Goal: Transaction & Acquisition: Purchase product/service

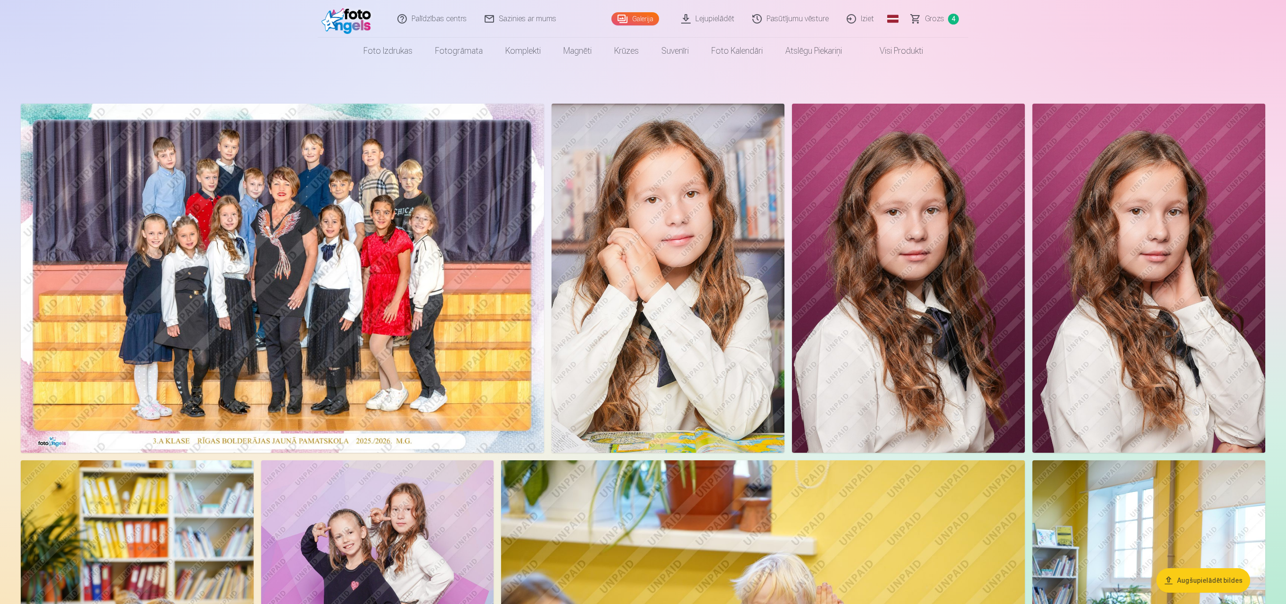
click at [933, 15] on span "Grozs" at bounding box center [934, 18] width 19 height 11
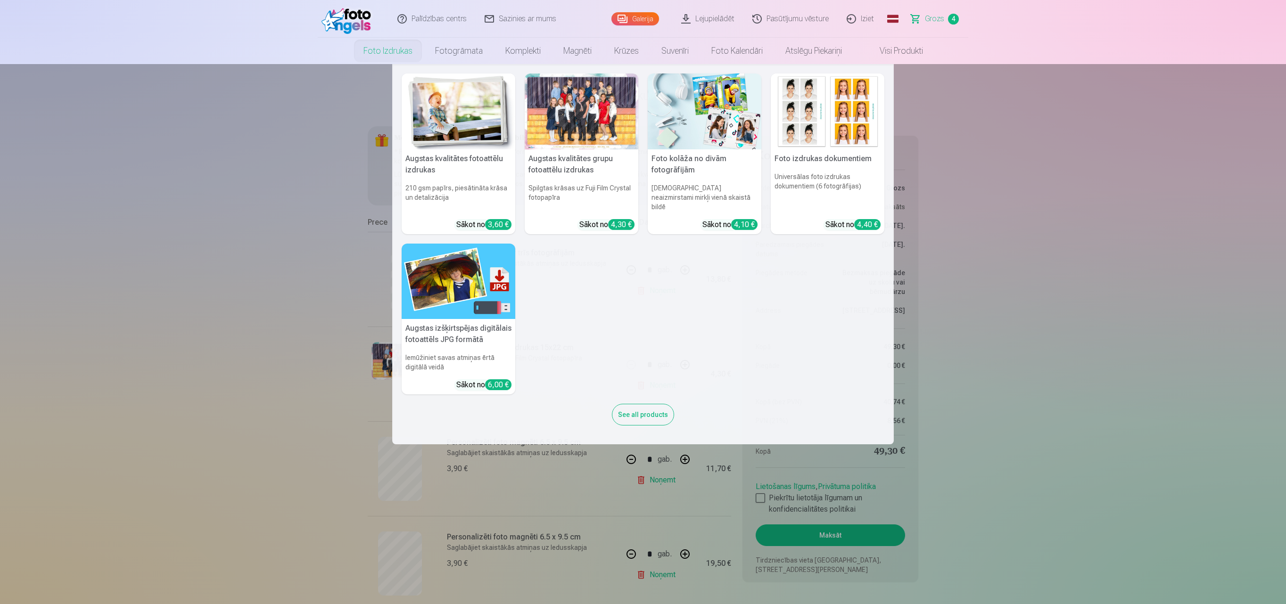
click at [460, 151] on h5 "Augstas kvalitātes fotoattēlu izdrukas" at bounding box center [459, 164] width 114 height 30
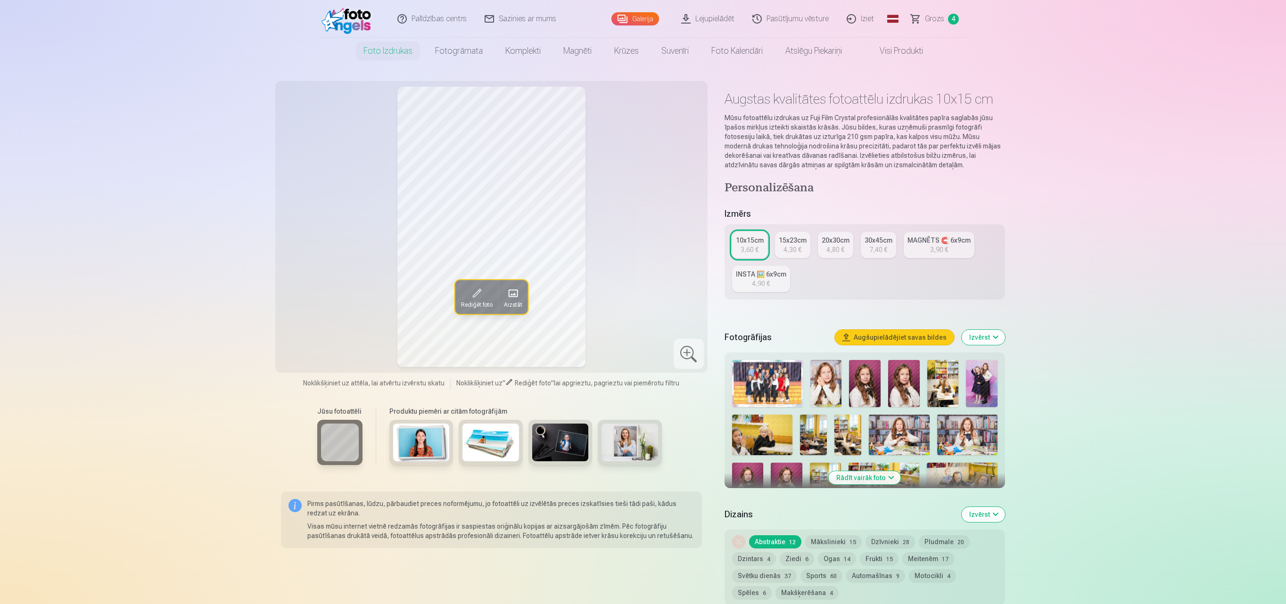
click at [915, 462] on div at bounding box center [864, 505] width 273 height 298
click at [891, 470] on img at bounding box center [884, 486] width 71 height 47
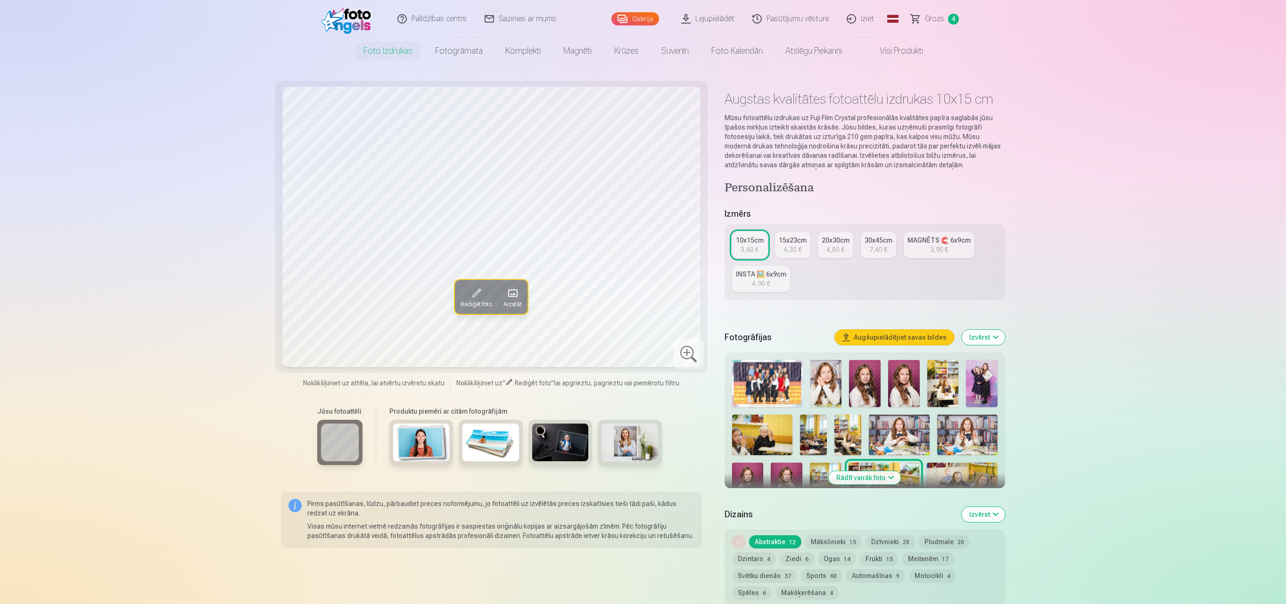
click at [866, 478] on button "Rādīt vairāk foto" at bounding box center [865, 477] width 72 height 13
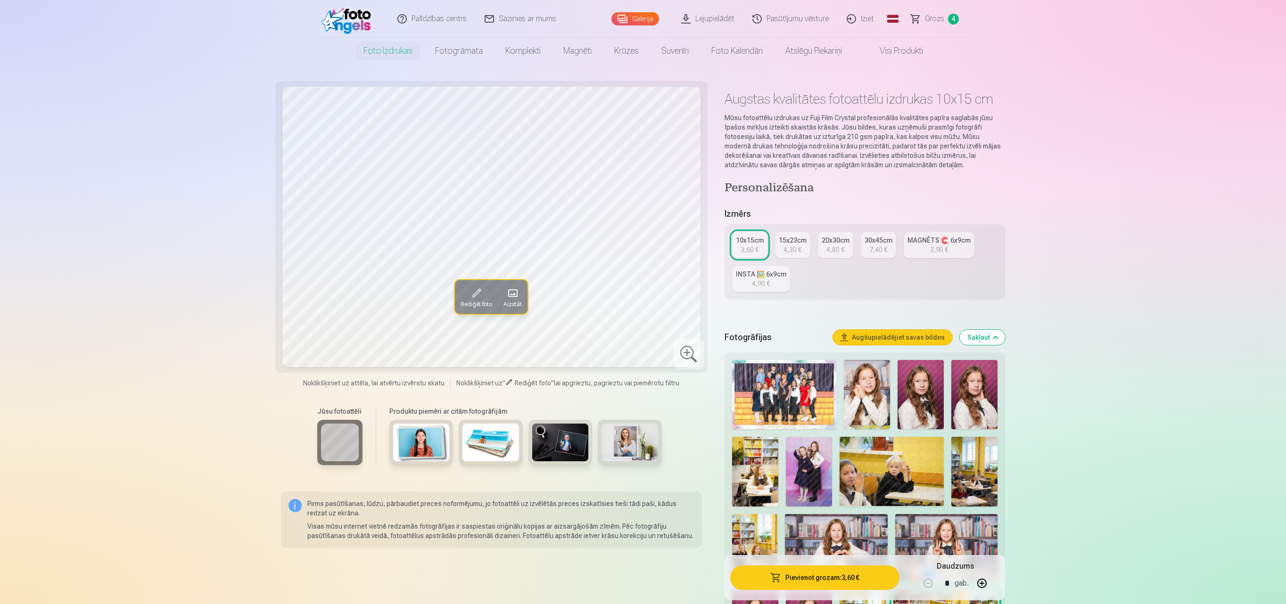
click at [916, 523] on img at bounding box center [946, 548] width 102 height 68
click at [872, 527] on img at bounding box center [836, 548] width 102 height 68
click at [837, 536] on img at bounding box center [836, 548] width 102 height 68
click at [757, 537] on img at bounding box center [755, 548] width 46 height 68
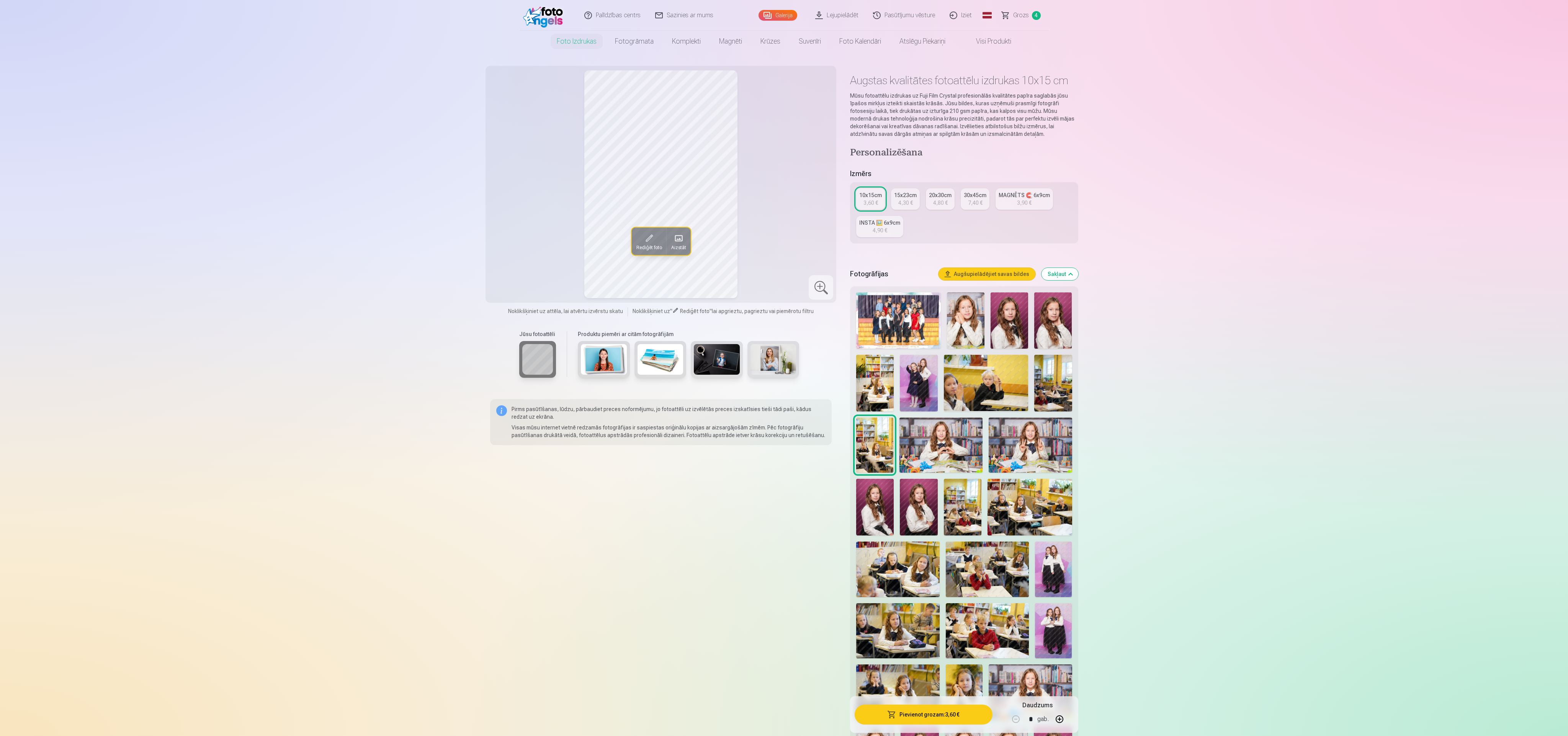
click at [1009, 490] on img at bounding box center [987, 631] width 83 height 55
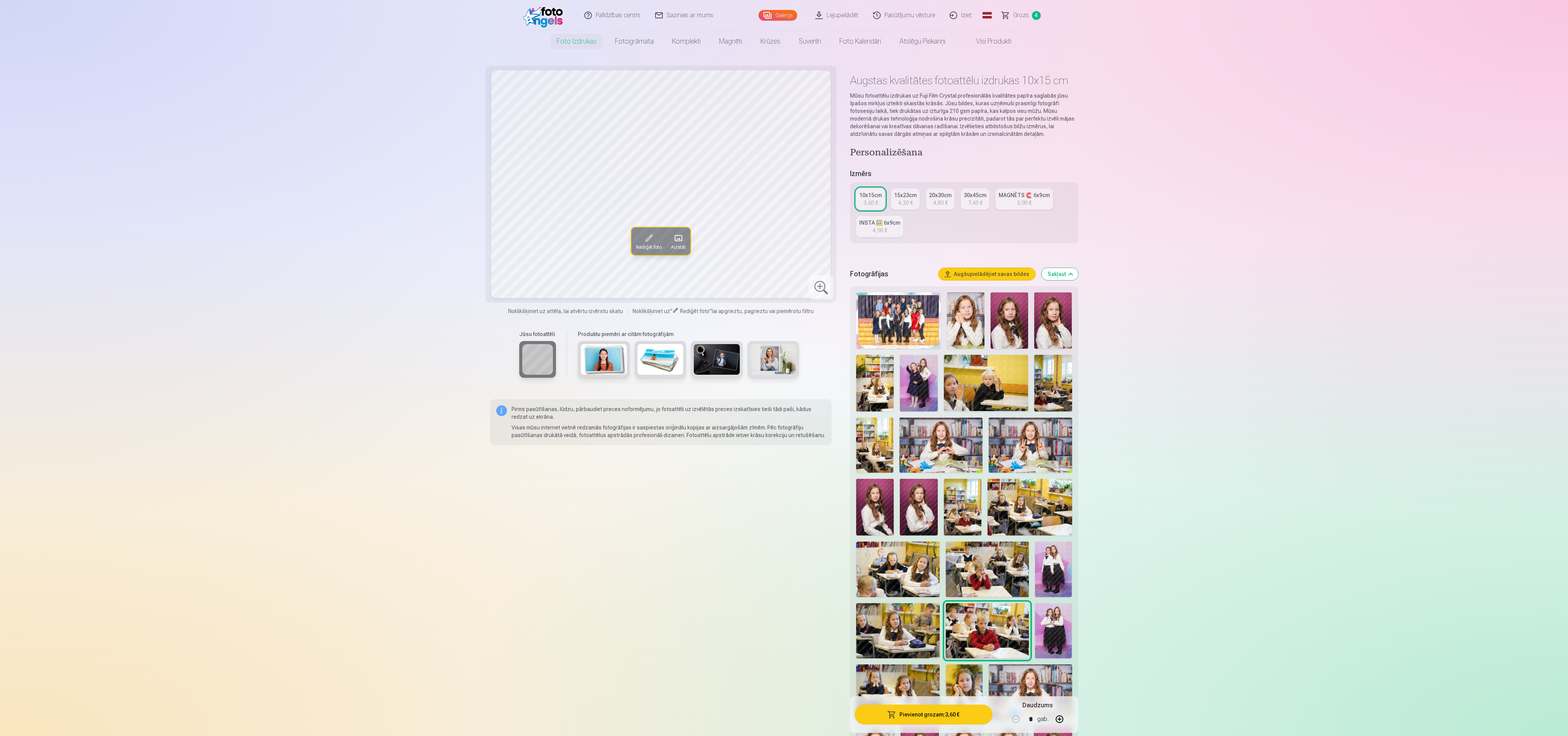
click at [973, 490] on img at bounding box center [964, 691] width 37 height 55
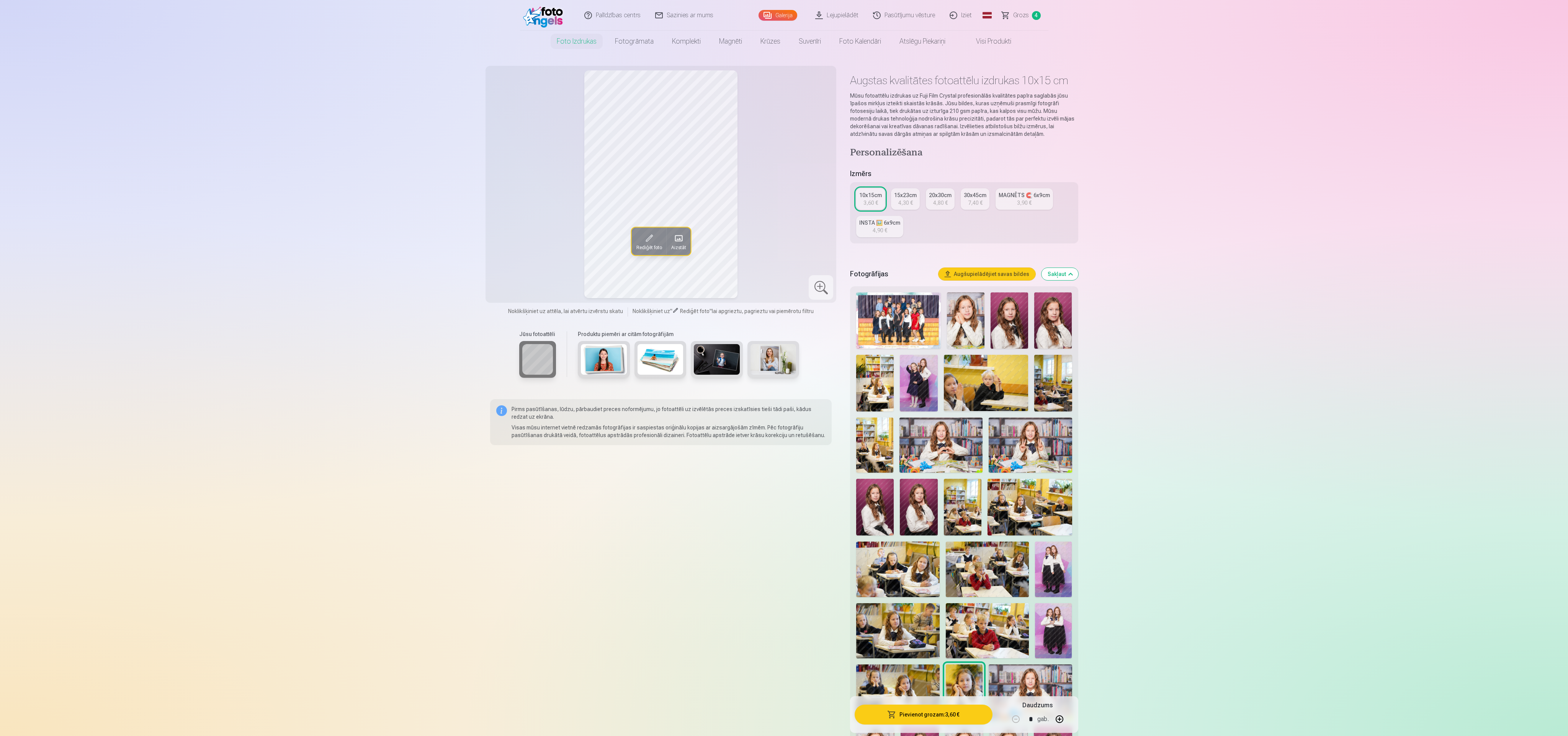
click at [913, 490] on img at bounding box center [897, 691] width 83 height 55
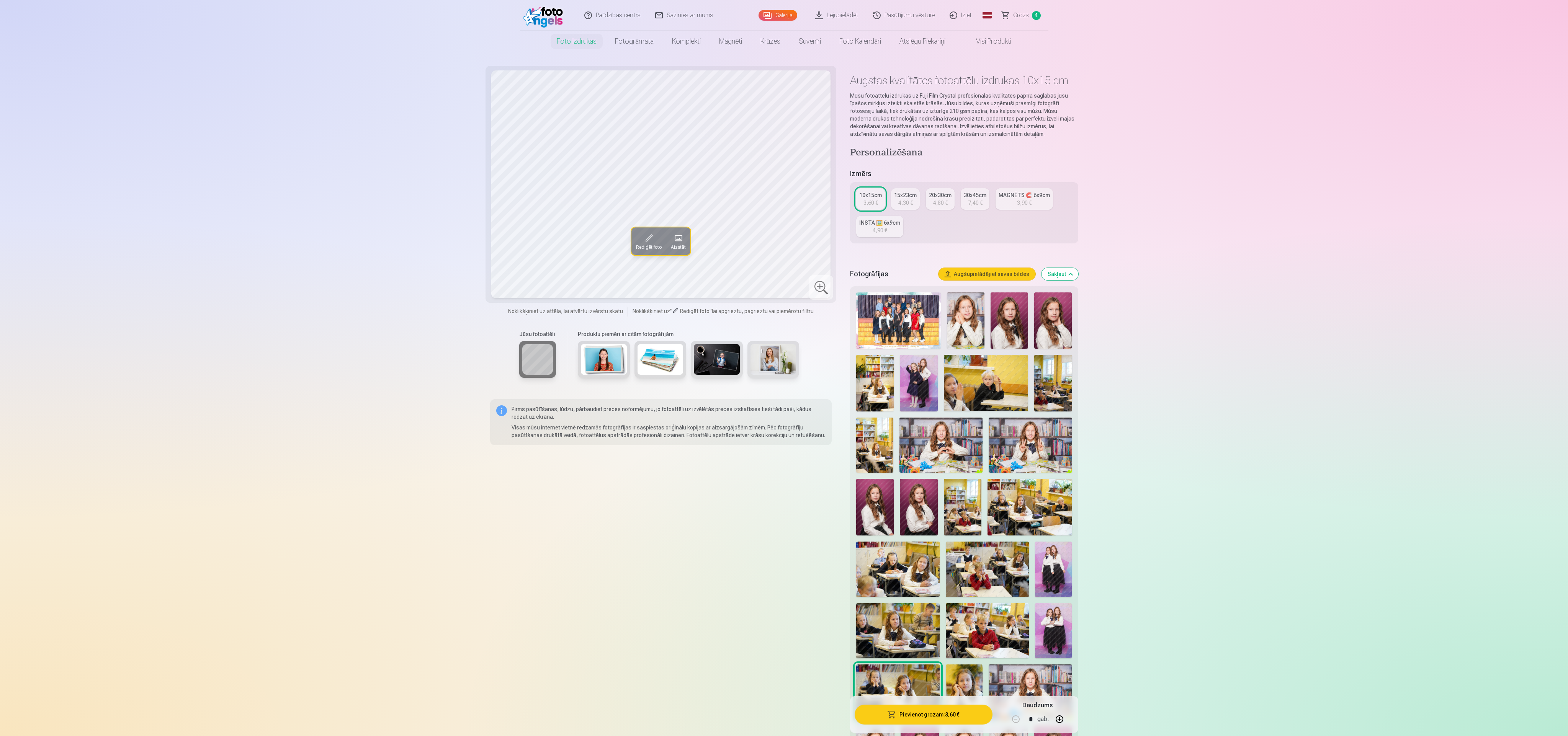
click at [911, 490] on img at bounding box center [897, 631] width 83 height 55
click at [903, 490] on img at bounding box center [897, 631] width 83 height 55
click at [937, 490] on div at bounding box center [963, 568] width 222 height 558
click at [1005, 490] on img at bounding box center [987, 631] width 83 height 55
click at [1044, 490] on img at bounding box center [1053, 631] width 37 height 55
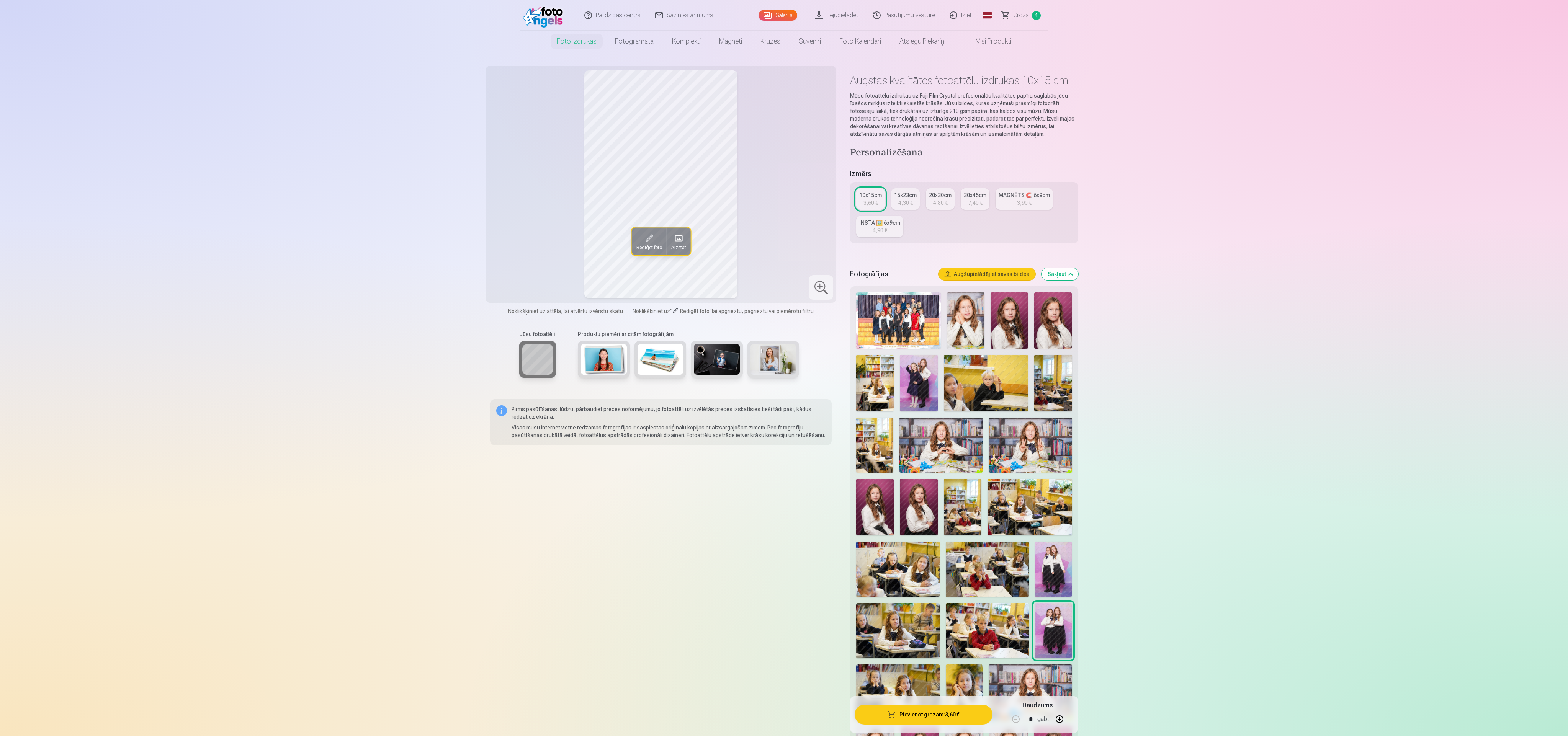
click at [1044, 490] on img at bounding box center [1053, 569] width 37 height 55
click at [986, 490] on img at bounding box center [987, 569] width 83 height 55
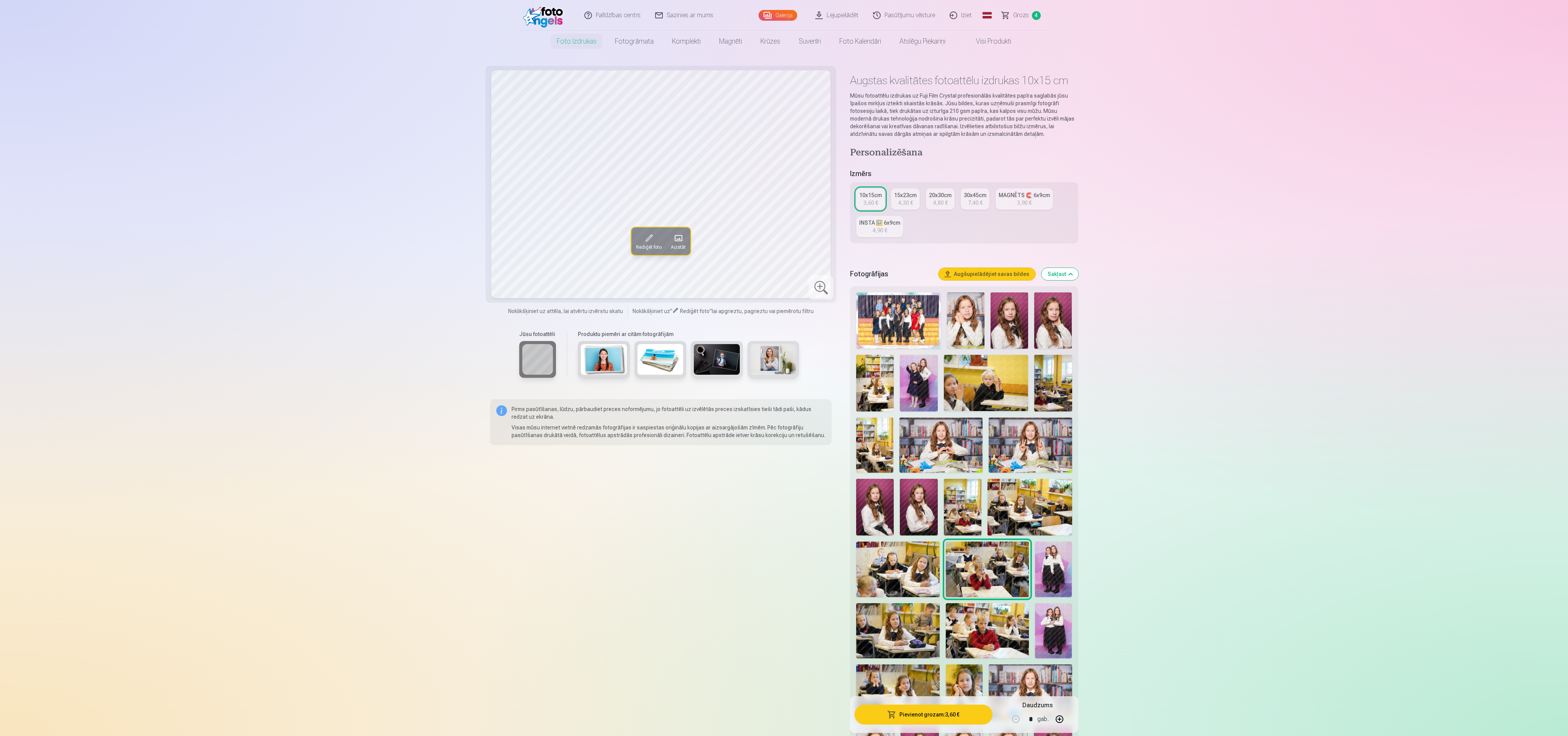
click at [922, 490] on img at bounding box center [897, 569] width 83 height 55
click at [878, 490] on img at bounding box center [875, 506] width 37 height 56
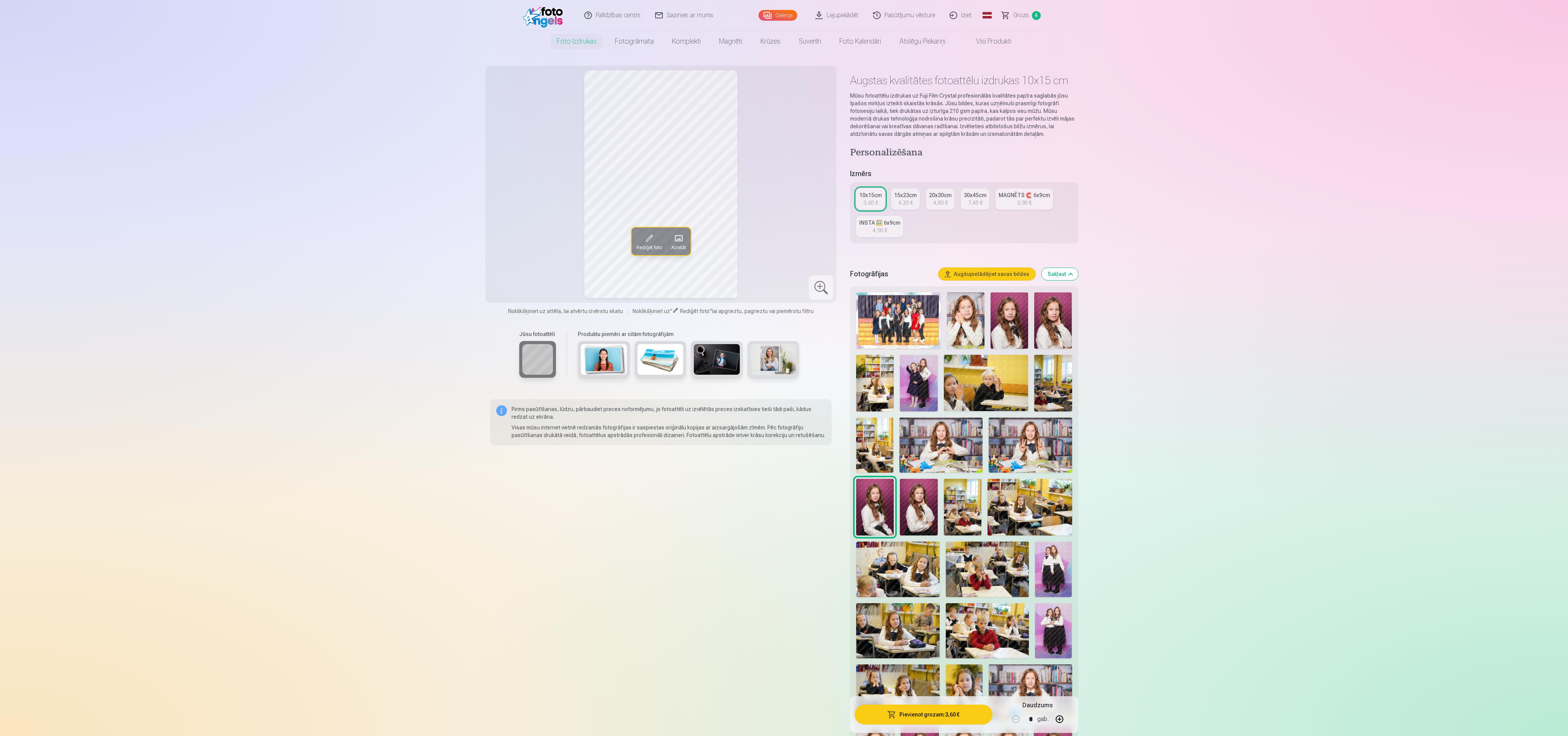
click at [915, 490] on img at bounding box center [918, 506] width 37 height 56
click at [974, 490] on img at bounding box center [962, 506] width 37 height 56
click at [1031, 490] on img at bounding box center [1030, 506] width 84 height 56
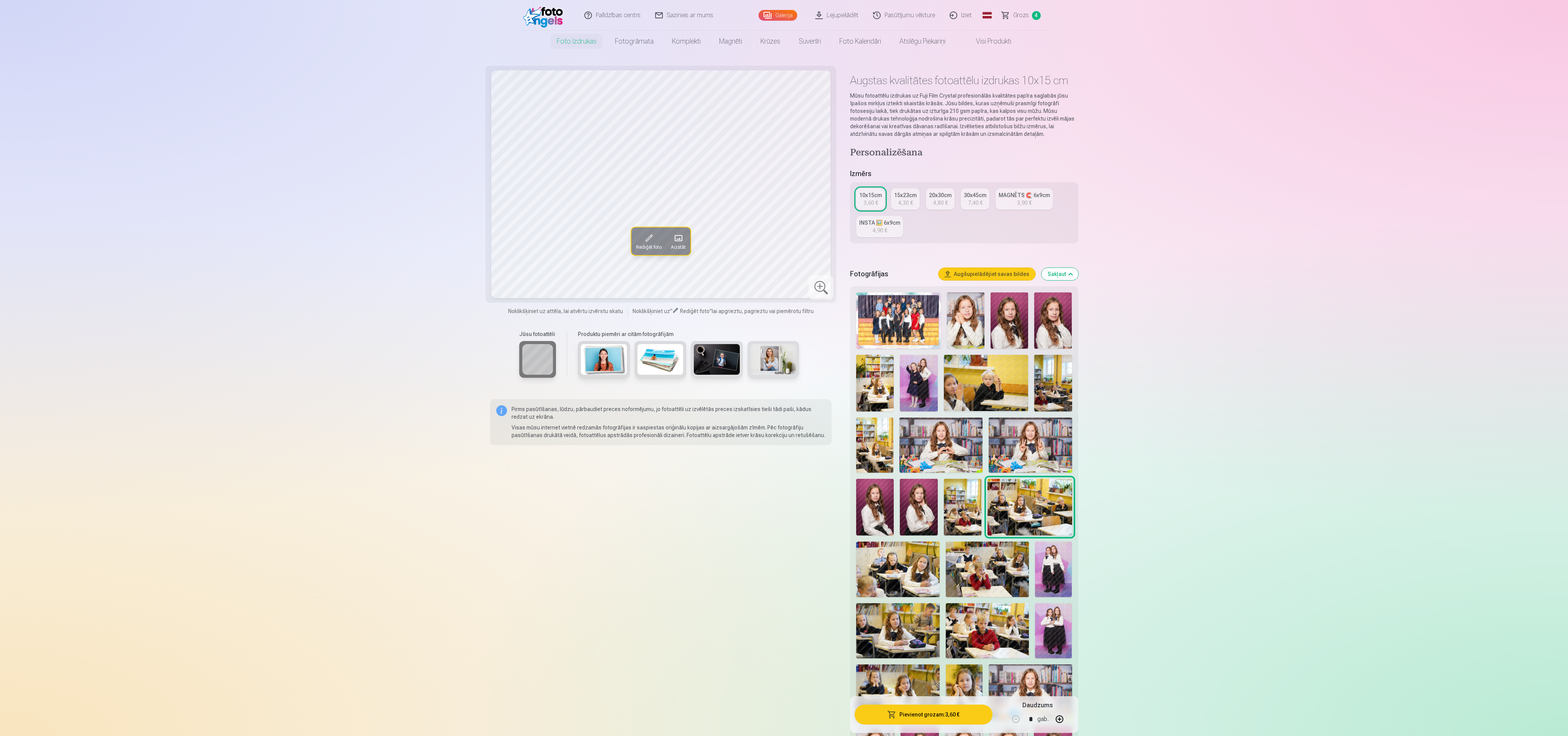
click at [1012, 321] on img at bounding box center [1009, 320] width 37 height 56
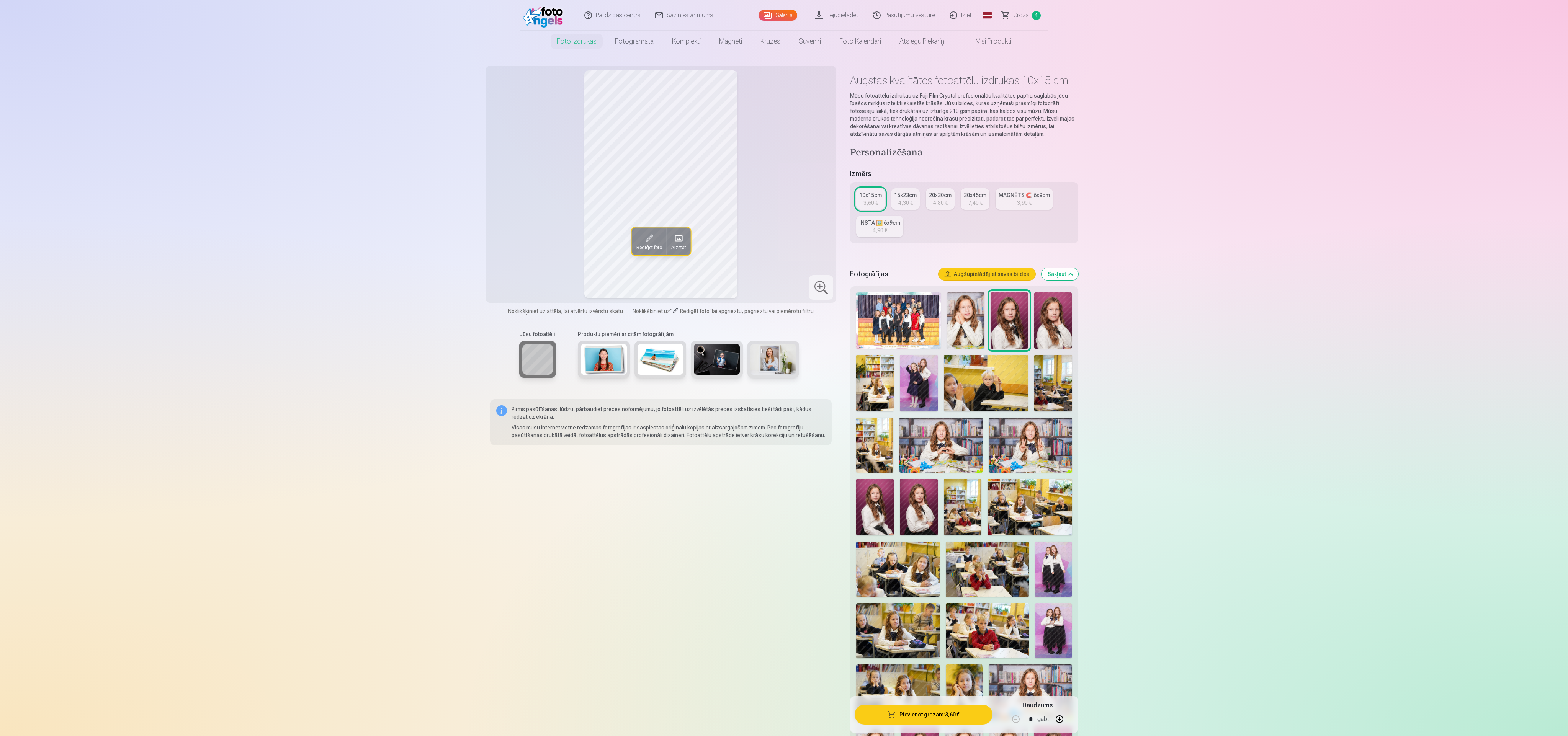
click at [1039, 318] on img at bounding box center [1052, 320] width 37 height 56
click at [961, 326] on img at bounding box center [965, 320] width 37 height 56
click at [923, 381] on img at bounding box center [918, 382] width 37 height 56
click at [1044, 372] on img at bounding box center [1052, 382] width 37 height 56
click at [876, 325] on img at bounding box center [898, 320] width 84 height 56
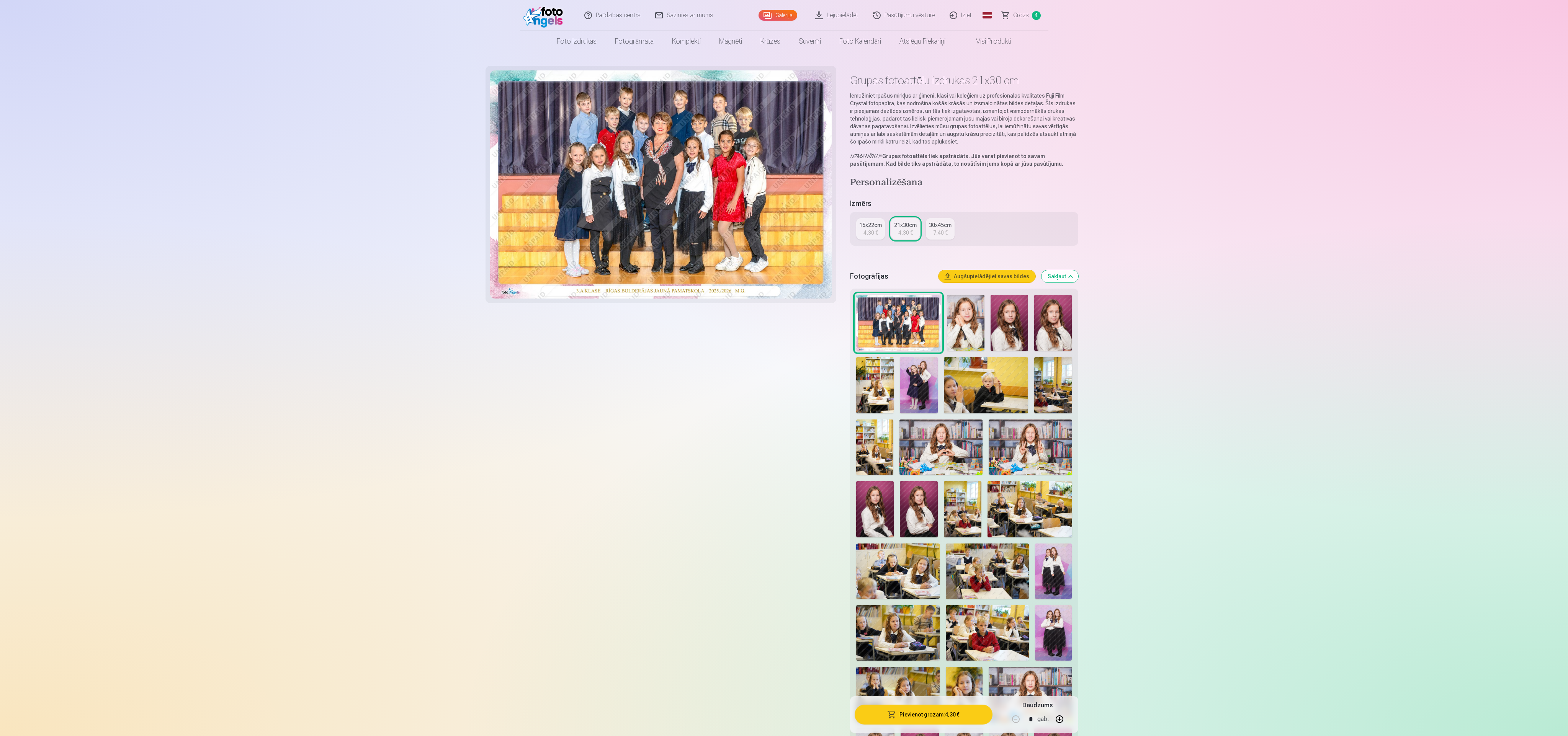
click at [958, 321] on img at bounding box center [965, 322] width 37 height 56
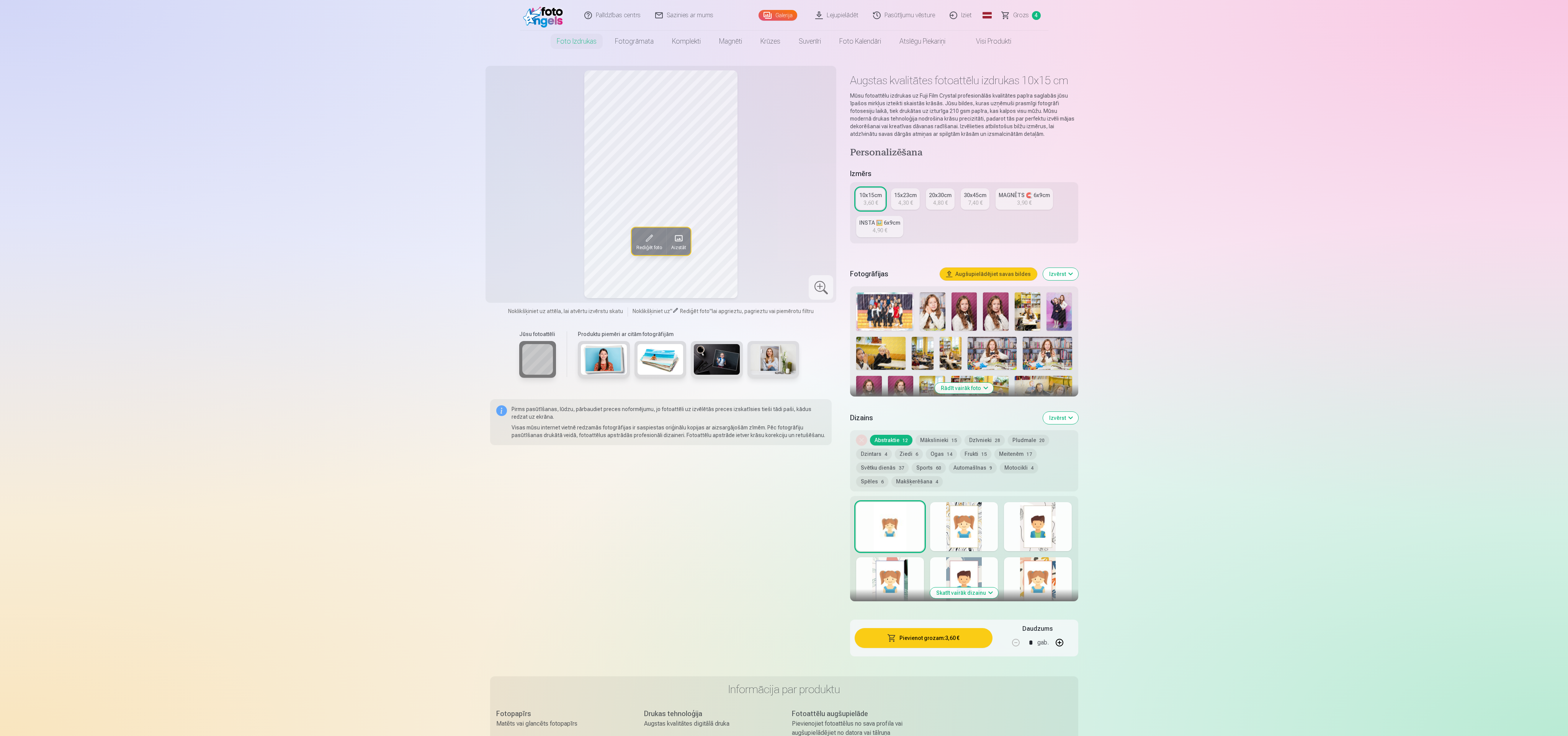
click at [968, 305] on img at bounding box center [965, 311] width 26 height 38
click at [962, 390] on button "Rādīt vairāk foto" at bounding box center [964, 387] width 58 height 11
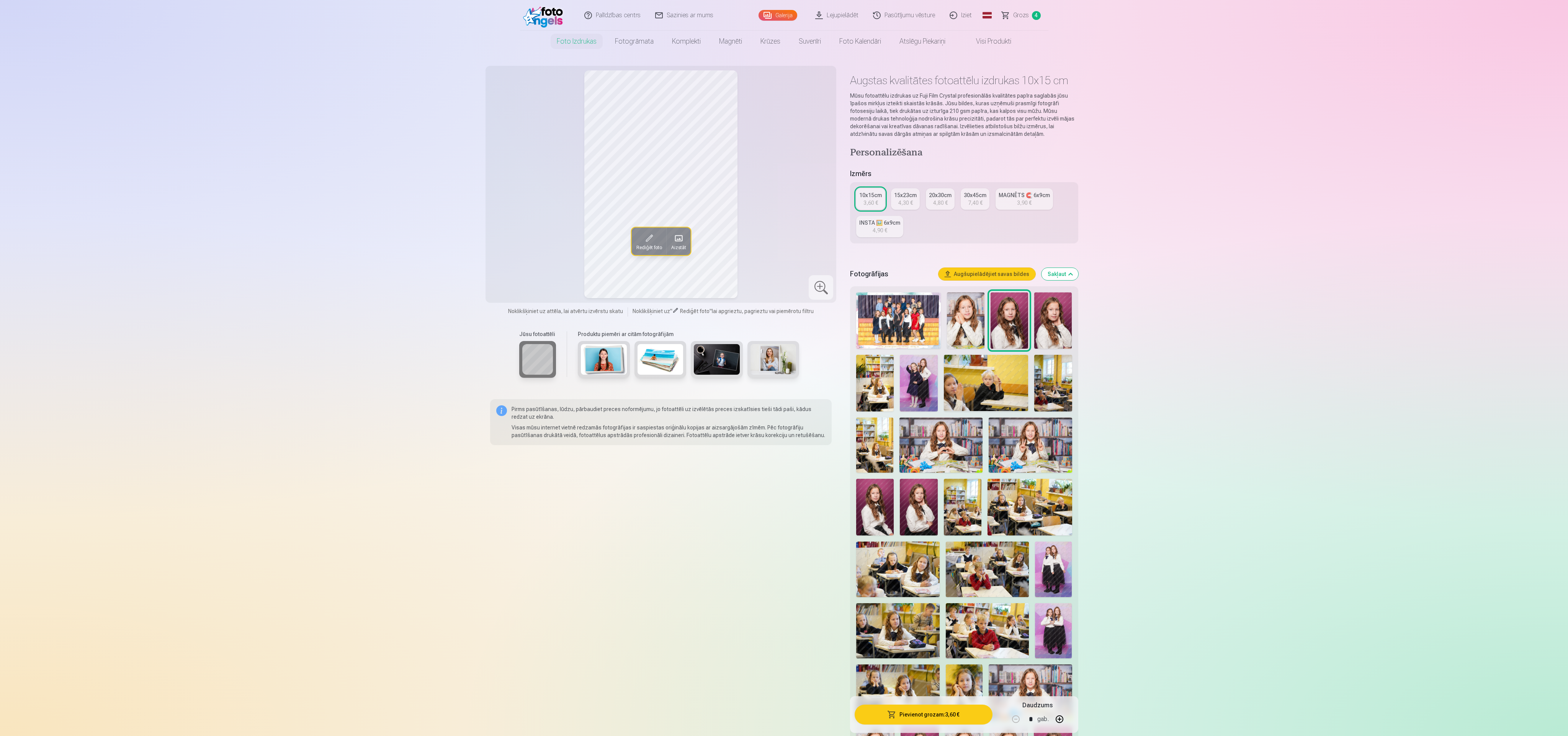
click at [915, 491] on img at bounding box center [918, 506] width 37 height 56
click at [879, 498] on img at bounding box center [875, 506] width 37 height 56
click at [970, 675] on img at bounding box center [964, 691] width 37 height 55
click at [1019, 673] on img at bounding box center [1030, 691] width 83 height 55
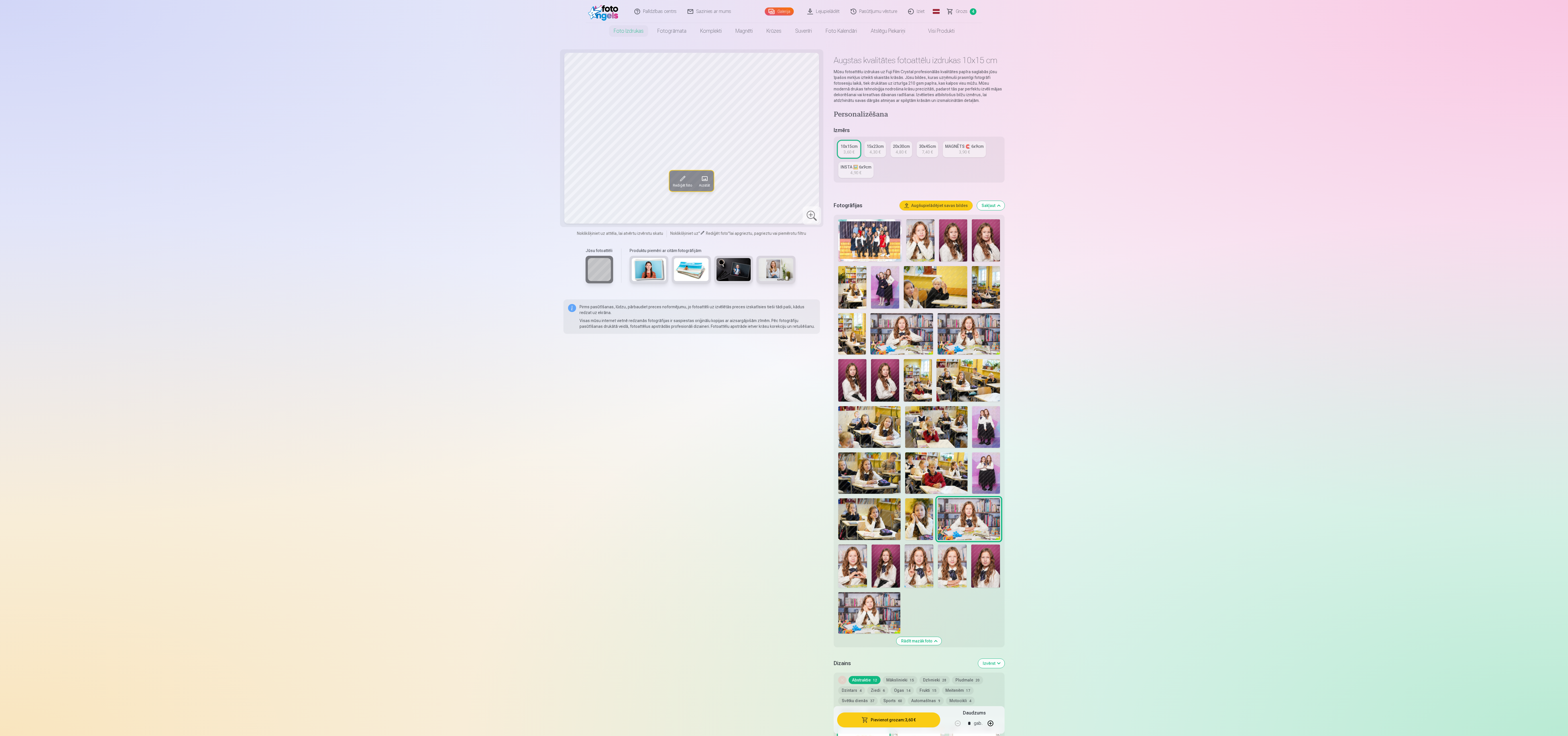
click at [881, 552] on img at bounding box center [886, 566] width 29 height 43
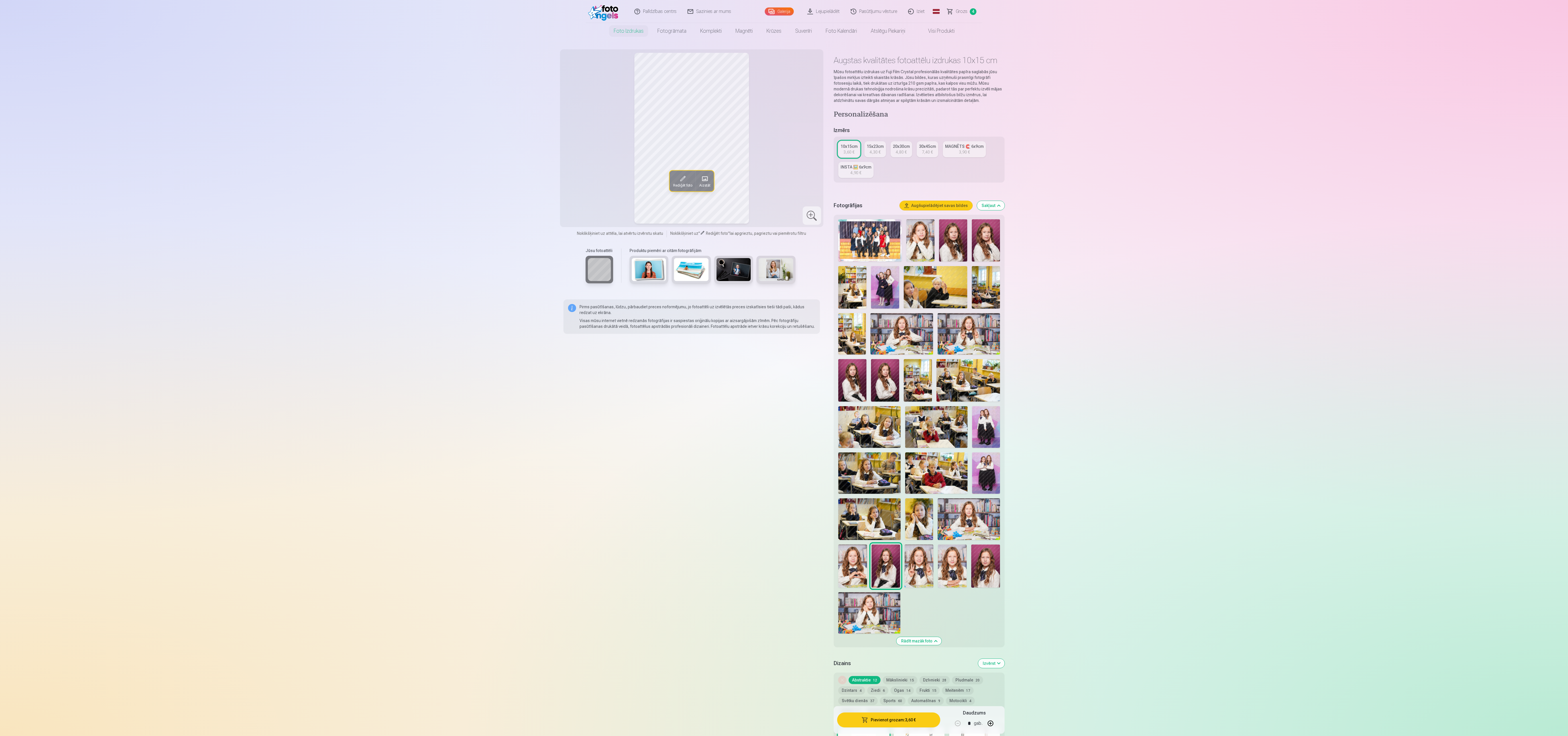
click at [906, 552] on img at bounding box center [919, 566] width 29 height 43
click at [951, 552] on img at bounding box center [952, 566] width 29 height 43
click at [975, 552] on img at bounding box center [985, 566] width 29 height 43
click at [858, 552] on img at bounding box center [852, 566] width 29 height 43
click at [883, 552] on img at bounding box center [886, 566] width 29 height 43
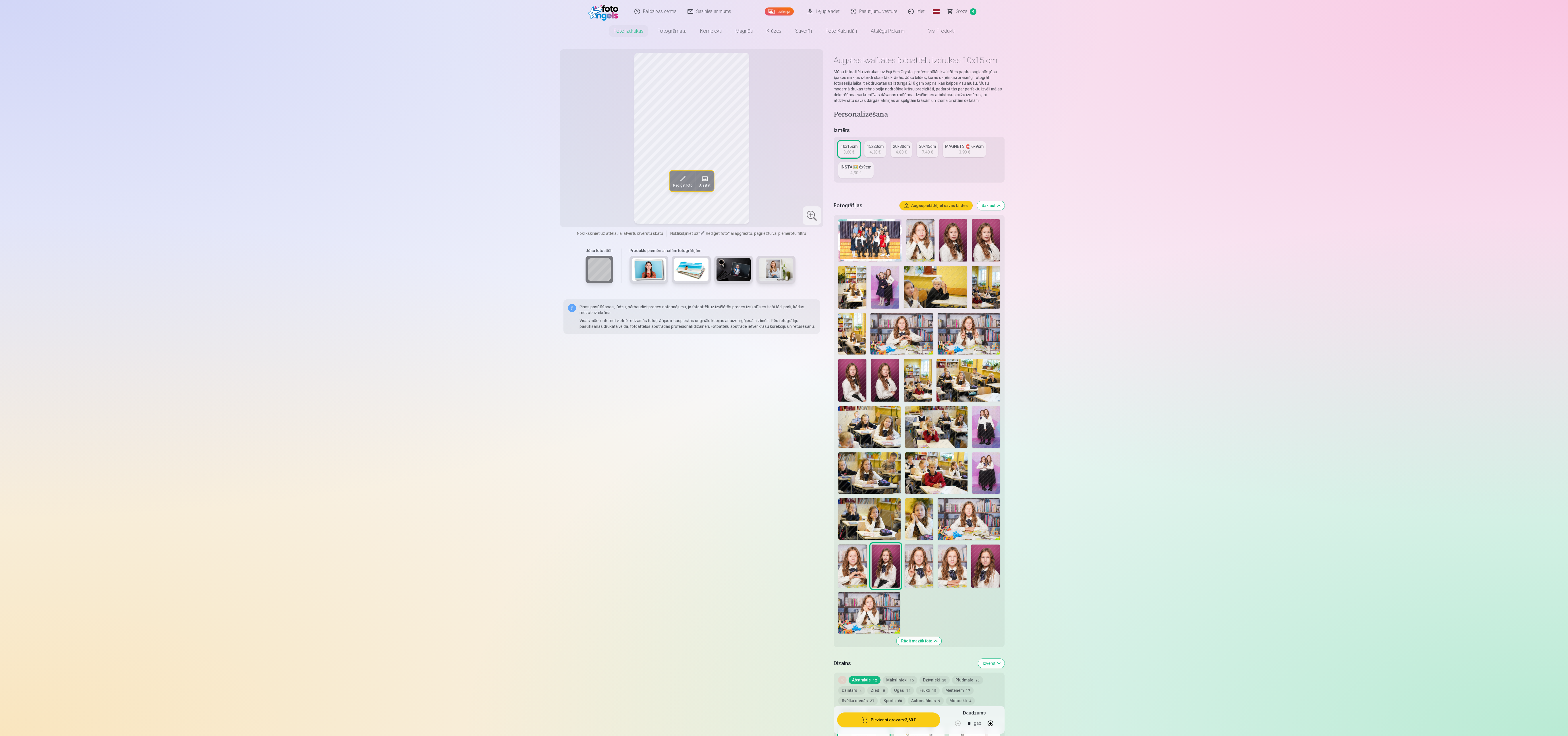
click at [916, 552] on img at bounding box center [919, 566] width 29 height 43
click at [943, 552] on img at bounding box center [952, 566] width 29 height 43
click at [979, 552] on img at bounding box center [985, 566] width 29 height 43
click at [885, 552] on img at bounding box center [886, 566] width 29 height 43
click at [980, 552] on img at bounding box center [985, 566] width 29 height 43
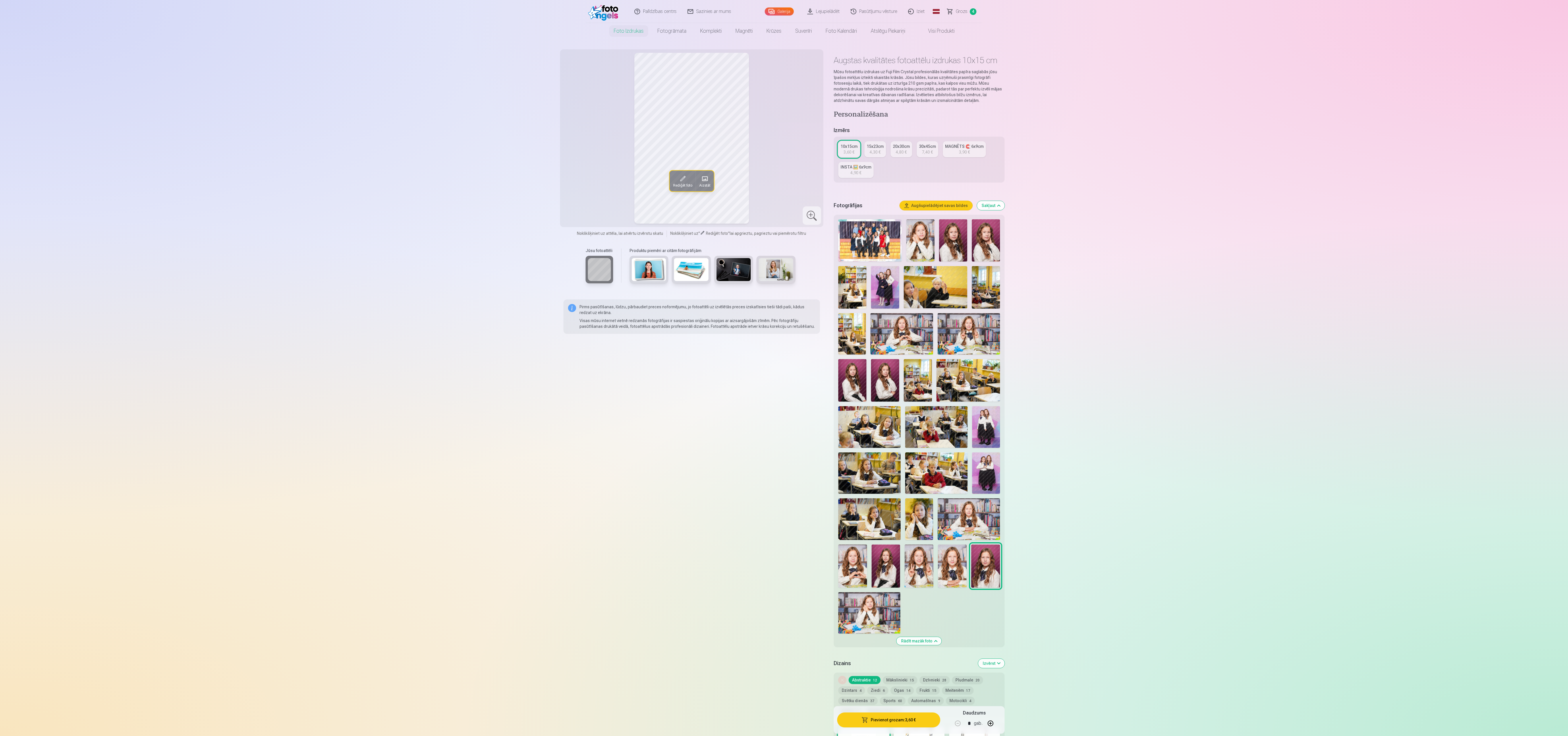
click at [869, 370] on div at bounding box center [919, 426] width 166 height 419
click at [857, 379] on img at bounding box center [852, 380] width 28 height 42
click at [875, 382] on img at bounding box center [885, 380] width 28 height 42
click at [919, 234] on img at bounding box center [920, 240] width 28 height 42
click at [955, 240] on img at bounding box center [953, 240] width 28 height 42
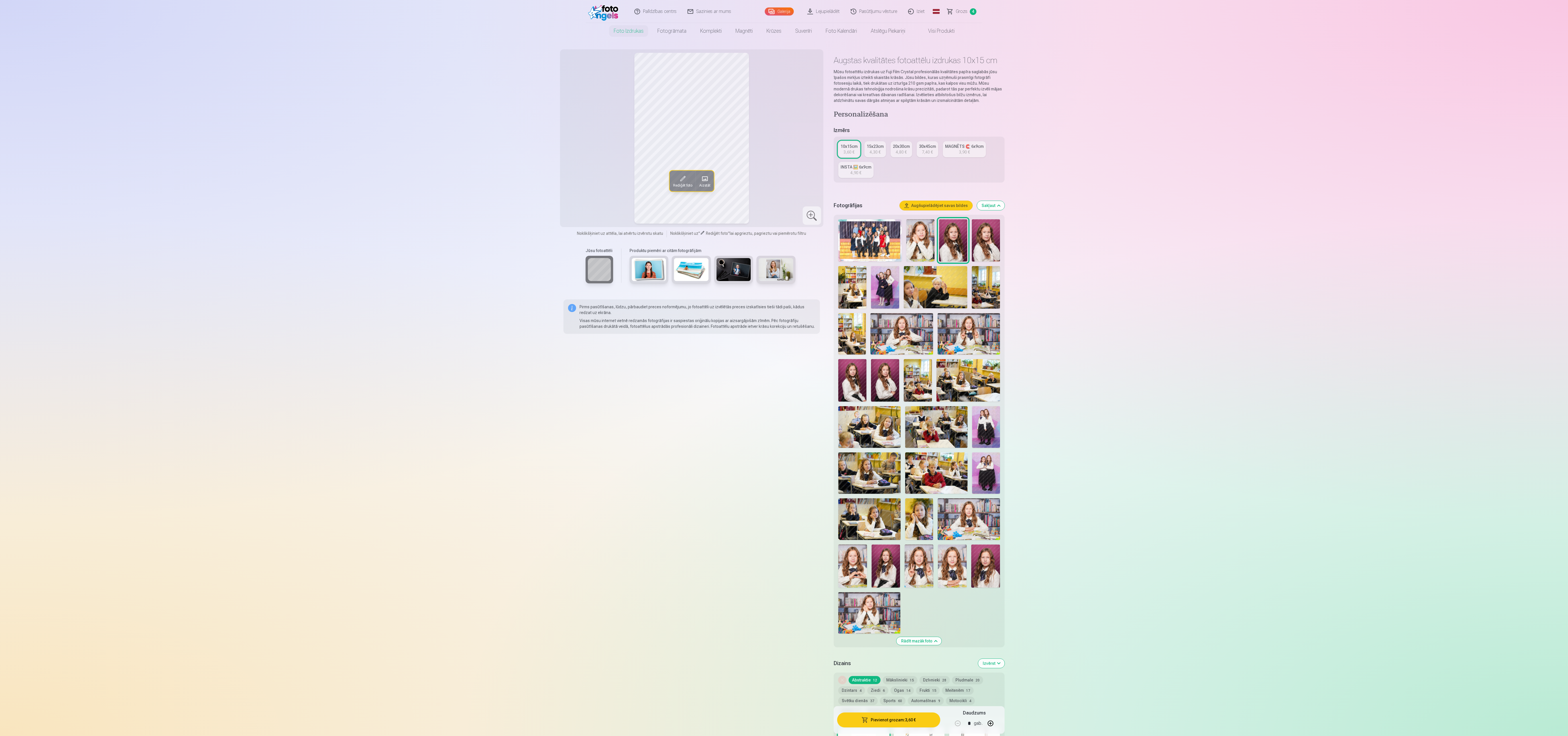
click at [887, 552] on button "Mākslinieki 15" at bounding box center [900, 679] width 35 height 8
click at [920, 552] on div "Rādīt mazāk foto" at bounding box center [919, 431] width 171 height 432
click at [917, 552] on button "Rādīt mazāk foto" at bounding box center [919, 640] width 45 height 8
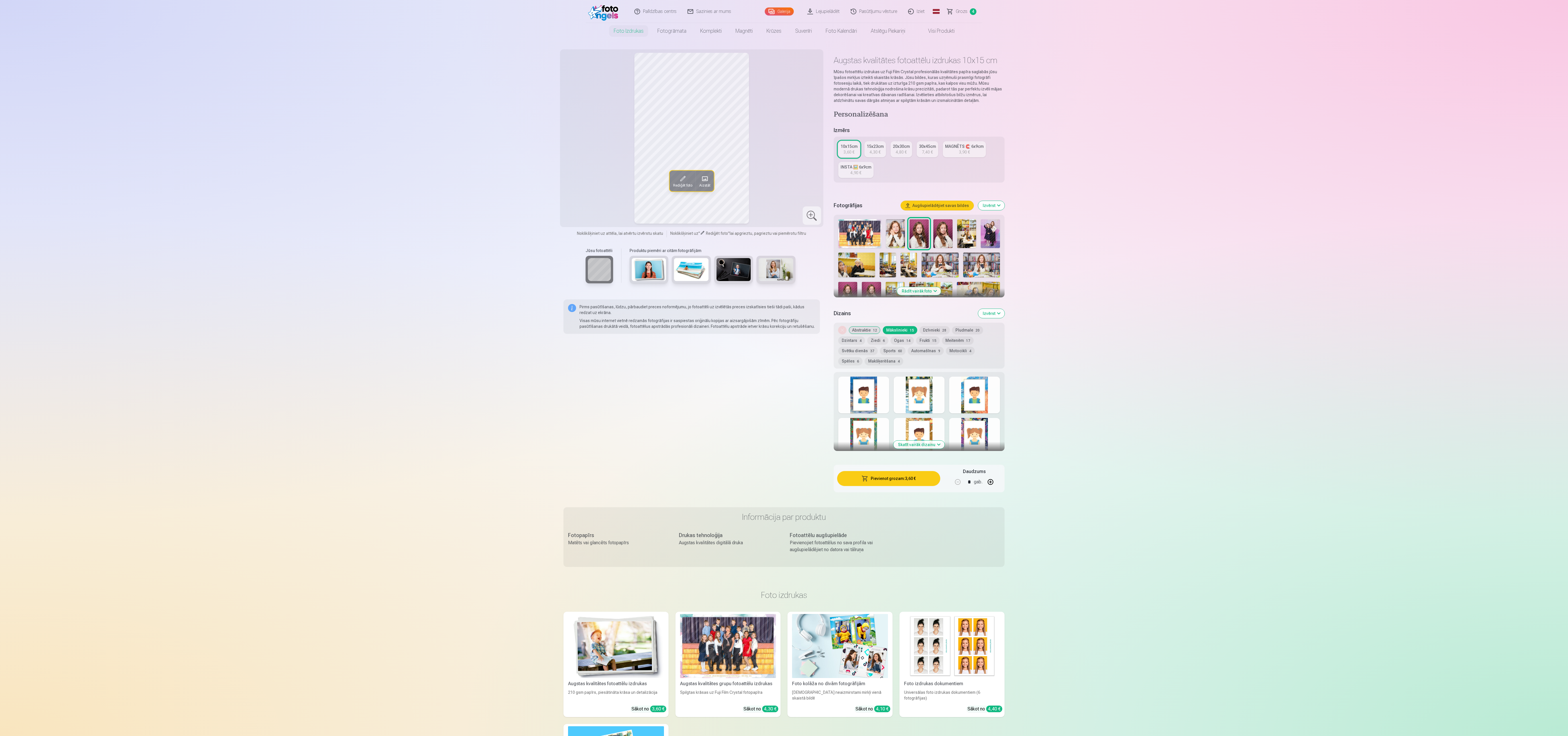
click at [919, 394] on div at bounding box center [919, 395] width 51 height 37
click at [874, 394] on div at bounding box center [863, 395] width 51 height 37
click at [930, 328] on button "Dzīvnieki 28" at bounding box center [935, 330] width 30 height 8
click at [918, 390] on div at bounding box center [919, 395] width 51 height 37
click at [894, 393] on div at bounding box center [919, 395] width 51 height 37
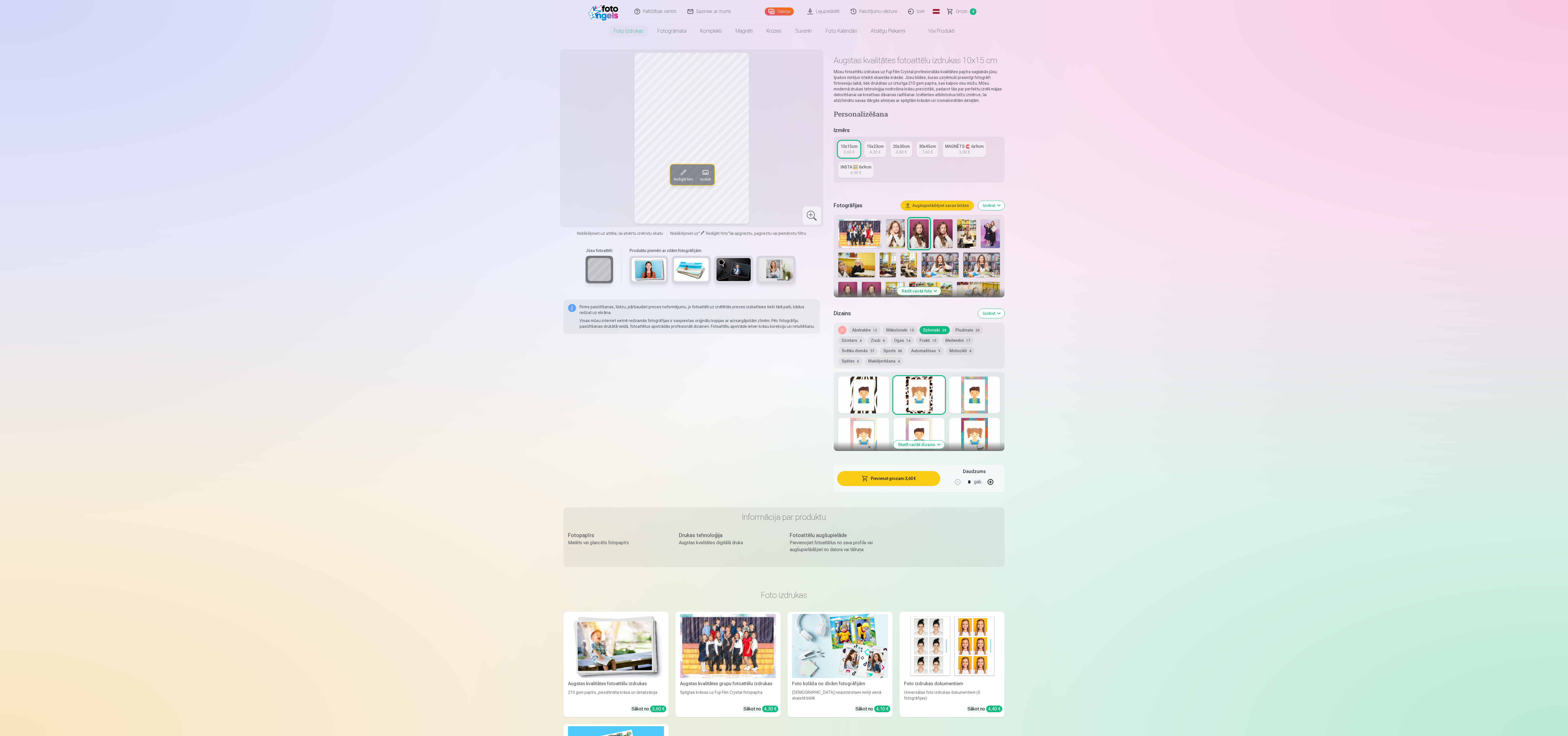
click at [966, 331] on button "Pludmale 20" at bounding box center [967, 330] width 31 height 8
click at [984, 395] on div at bounding box center [974, 395] width 51 height 37
click at [925, 398] on div at bounding box center [919, 395] width 51 height 37
click at [903, 338] on button "Ogas 14" at bounding box center [902, 340] width 23 height 8
click at [920, 338] on button "Frukti 15" at bounding box center [928, 340] width 24 height 8
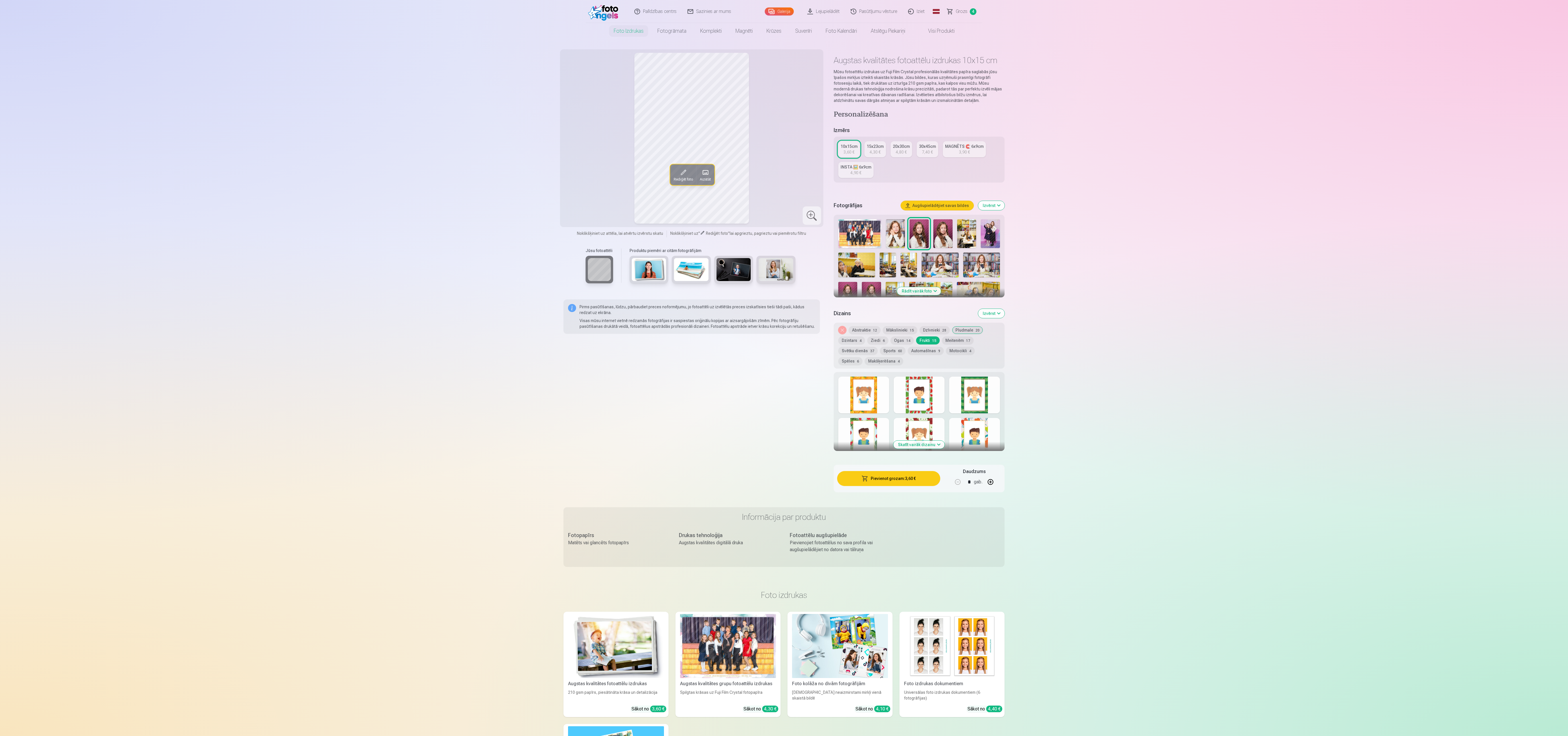
click at [914, 384] on div at bounding box center [919, 395] width 51 height 37
click at [866, 386] on div at bounding box center [863, 395] width 51 height 37
click at [891, 338] on button "Ogas 14" at bounding box center [902, 340] width 23 height 8
drag, startPoint x: 914, startPoint y: 405, endPoint x: 931, endPoint y: 405, distance: 17.0
click at [916, 405] on div at bounding box center [919, 395] width 51 height 37
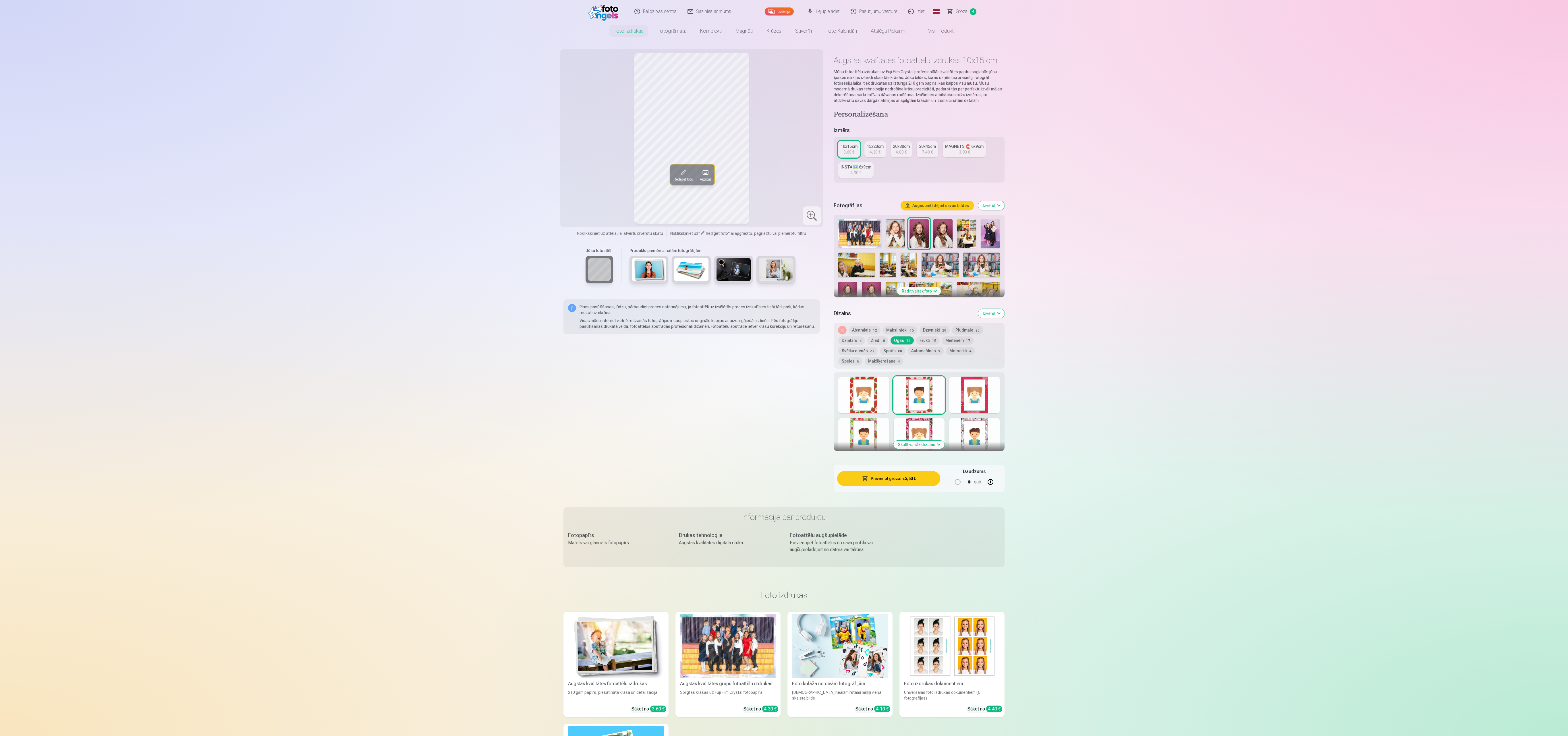
click at [949, 404] on div "Skatīt vairāk dizainu" at bounding box center [919, 412] width 171 height 79
click at [970, 427] on div at bounding box center [974, 436] width 51 height 37
click at [925, 337] on button "Frukti 15" at bounding box center [928, 340] width 24 height 8
click at [875, 341] on button "Ziedi 6" at bounding box center [878, 340] width 21 height 8
click at [863, 396] on div at bounding box center [863, 395] width 51 height 37
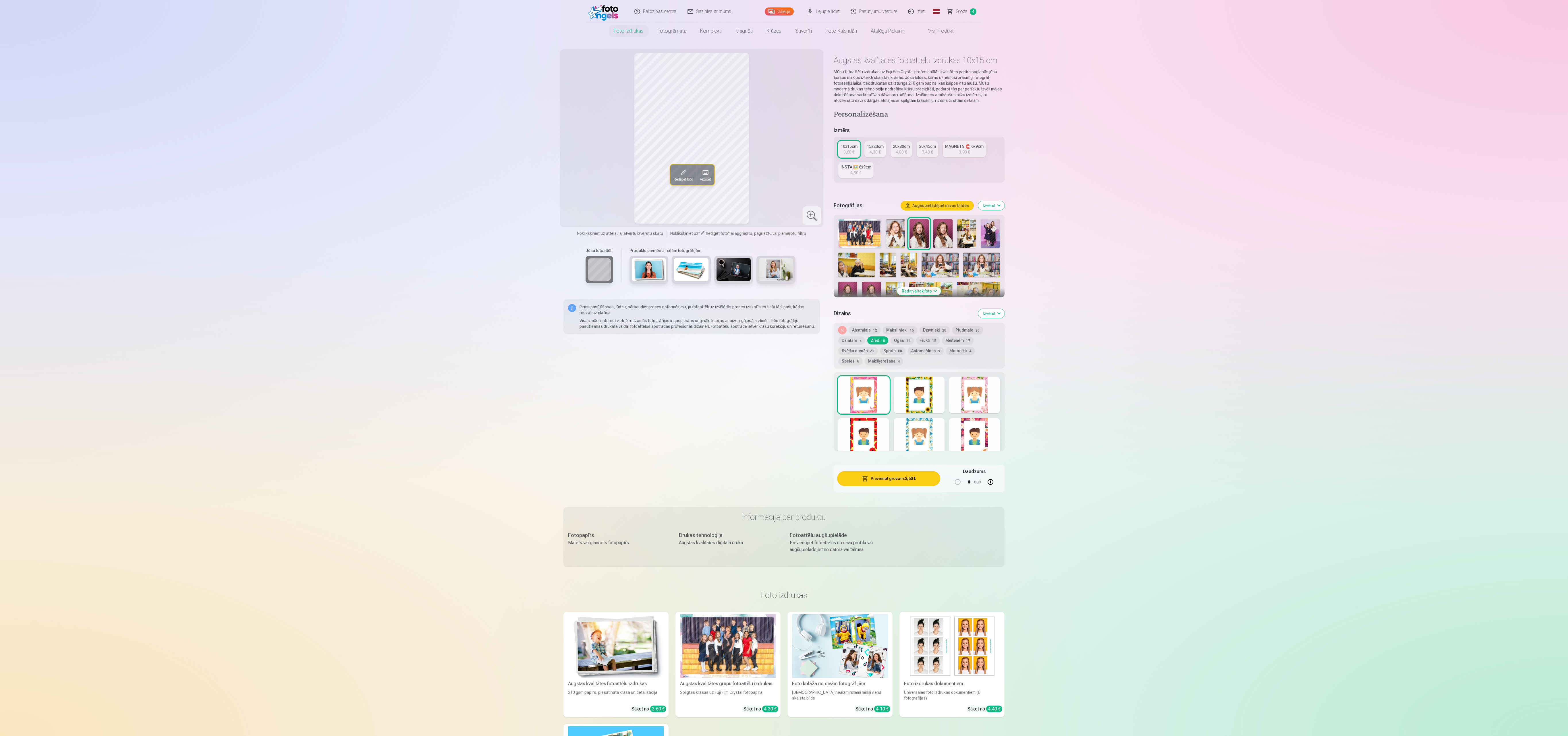
click at [900, 401] on div at bounding box center [919, 395] width 51 height 37
click at [951, 395] on div at bounding box center [974, 395] width 51 height 37
click at [966, 429] on div at bounding box center [974, 436] width 51 height 37
click at [918, 421] on div at bounding box center [919, 436] width 51 height 37
click at [872, 433] on div at bounding box center [863, 436] width 51 height 37
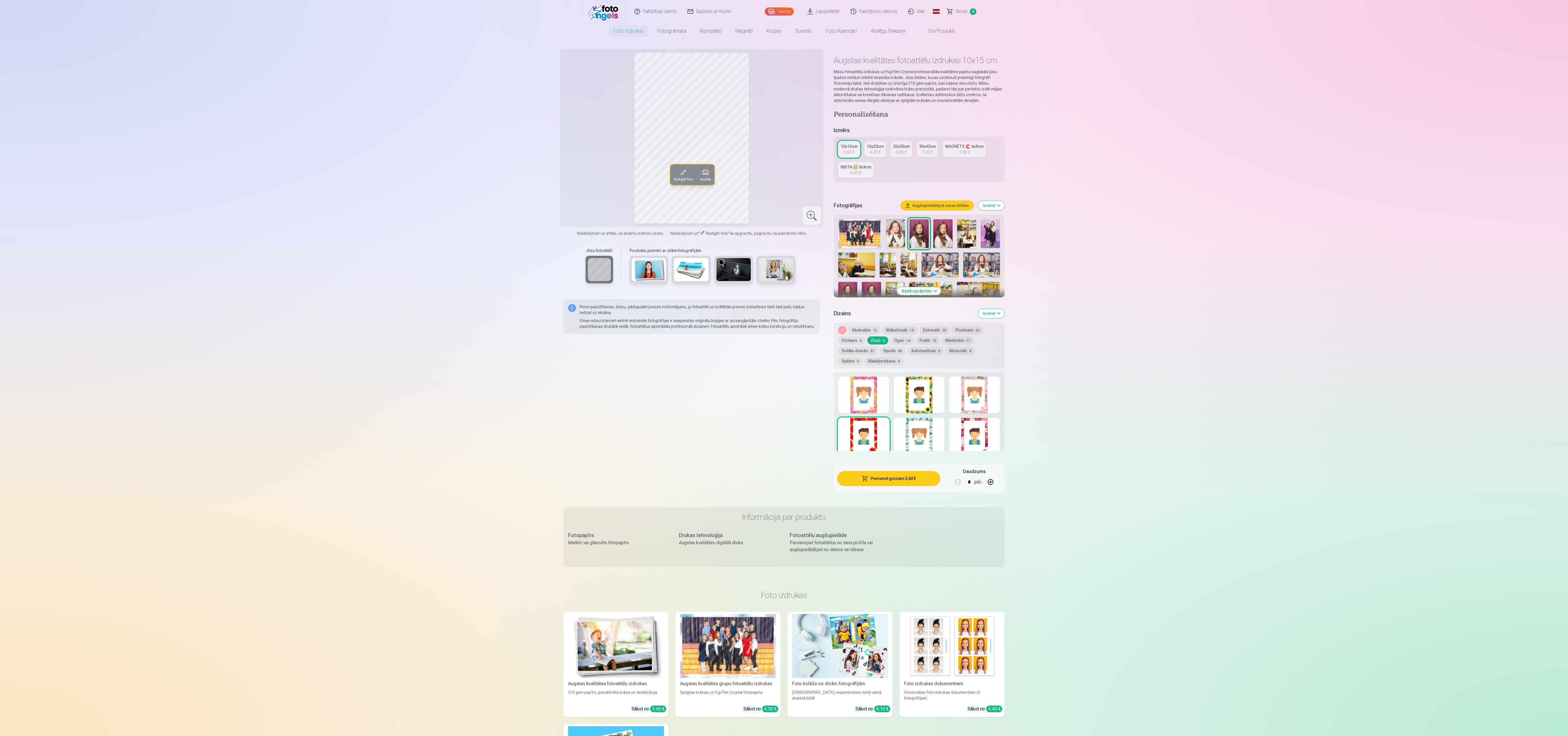
click at [975, 428] on div at bounding box center [974, 436] width 51 height 37
click at [935, 393] on div at bounding box center [919, 395] width 51 height 37
click at [875, 441] on div at bounding box center [863, 436] width 51 height 37
click at [897, 442] on div at bounding box center [919, 436] width 51 height 37
click at [979, 390] on div at bounding box center [974, 395] width 51 height 37
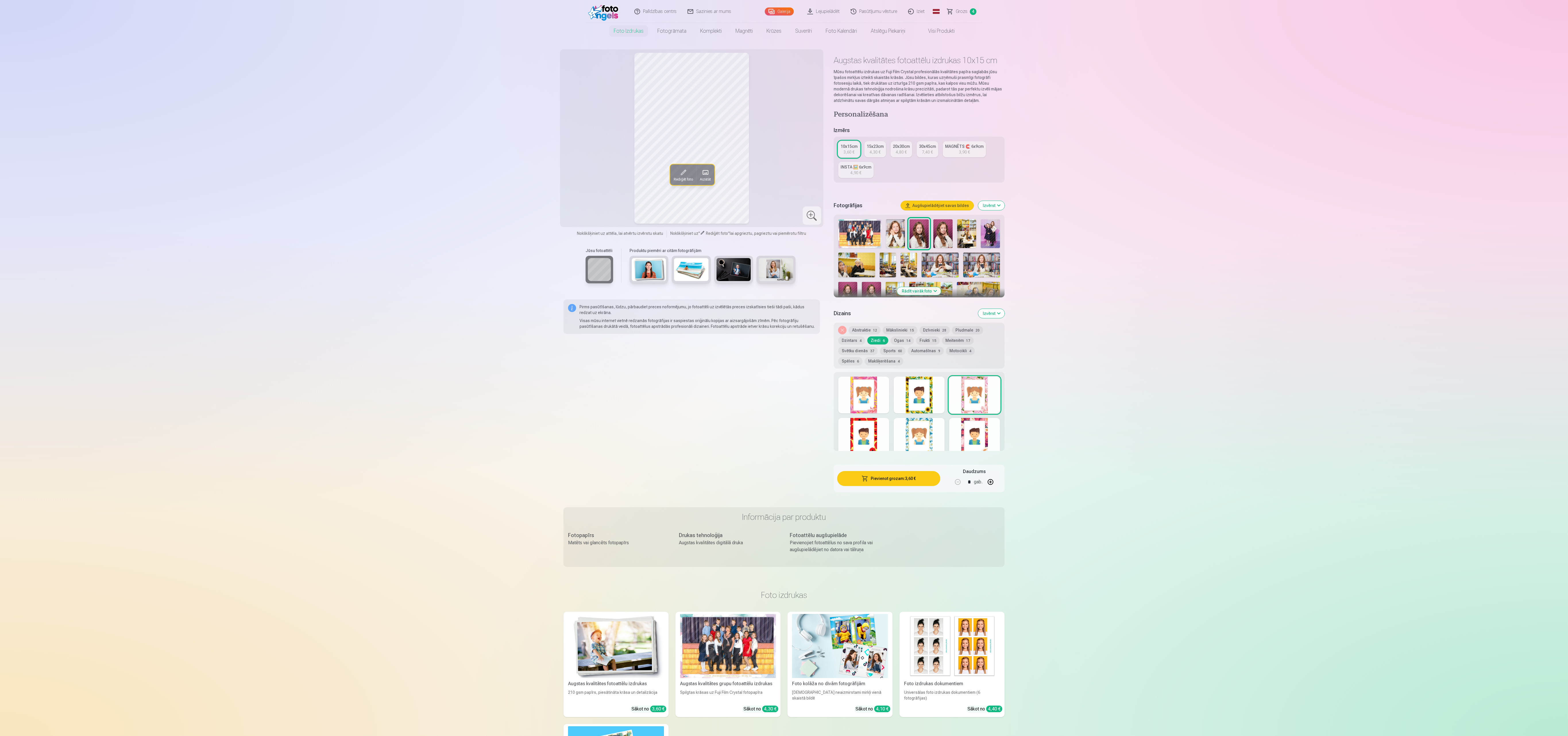
click at [889, 482] on button "Pievienot grozam : 3,60 €" at bounding box center [888, 478] width 103 height 15
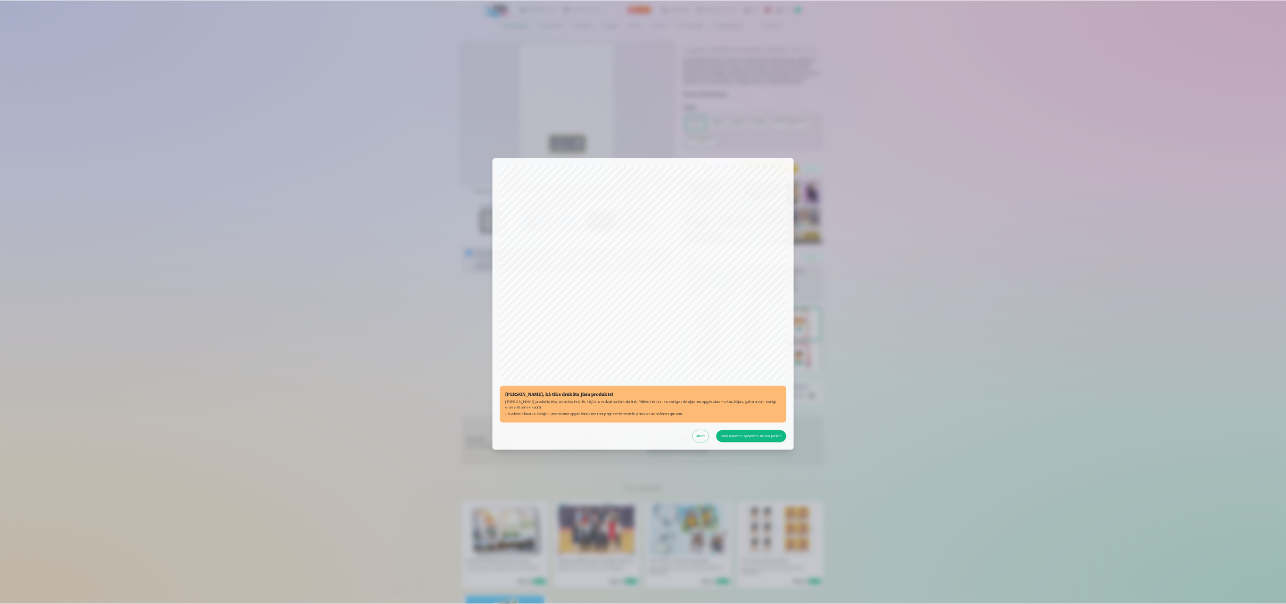
scroll to position [64, 0]
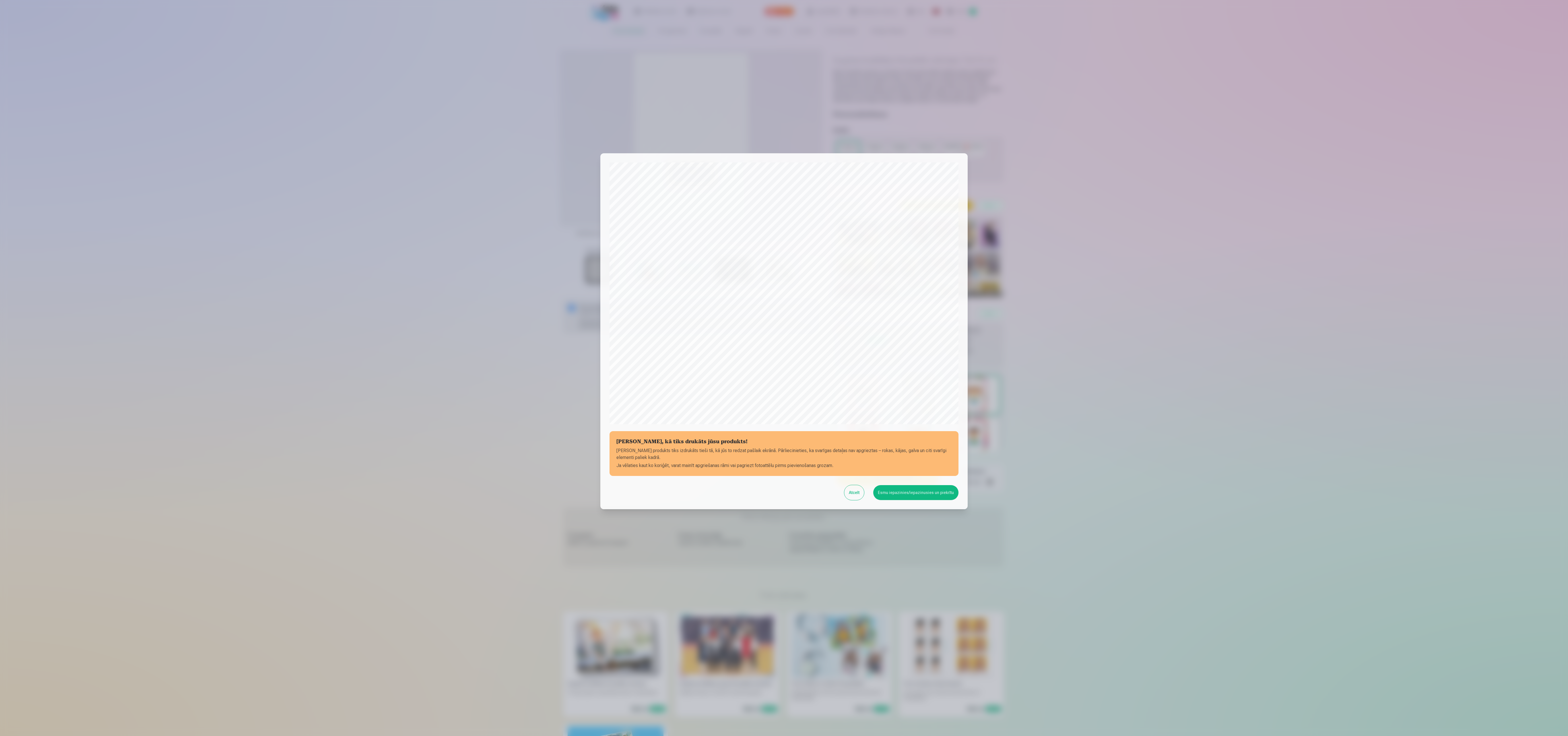
click at [907, 496] on button "Esmu iepazinies/iepazinusies un piekrītu" at bounding box center [916, 492] width 85 height 15
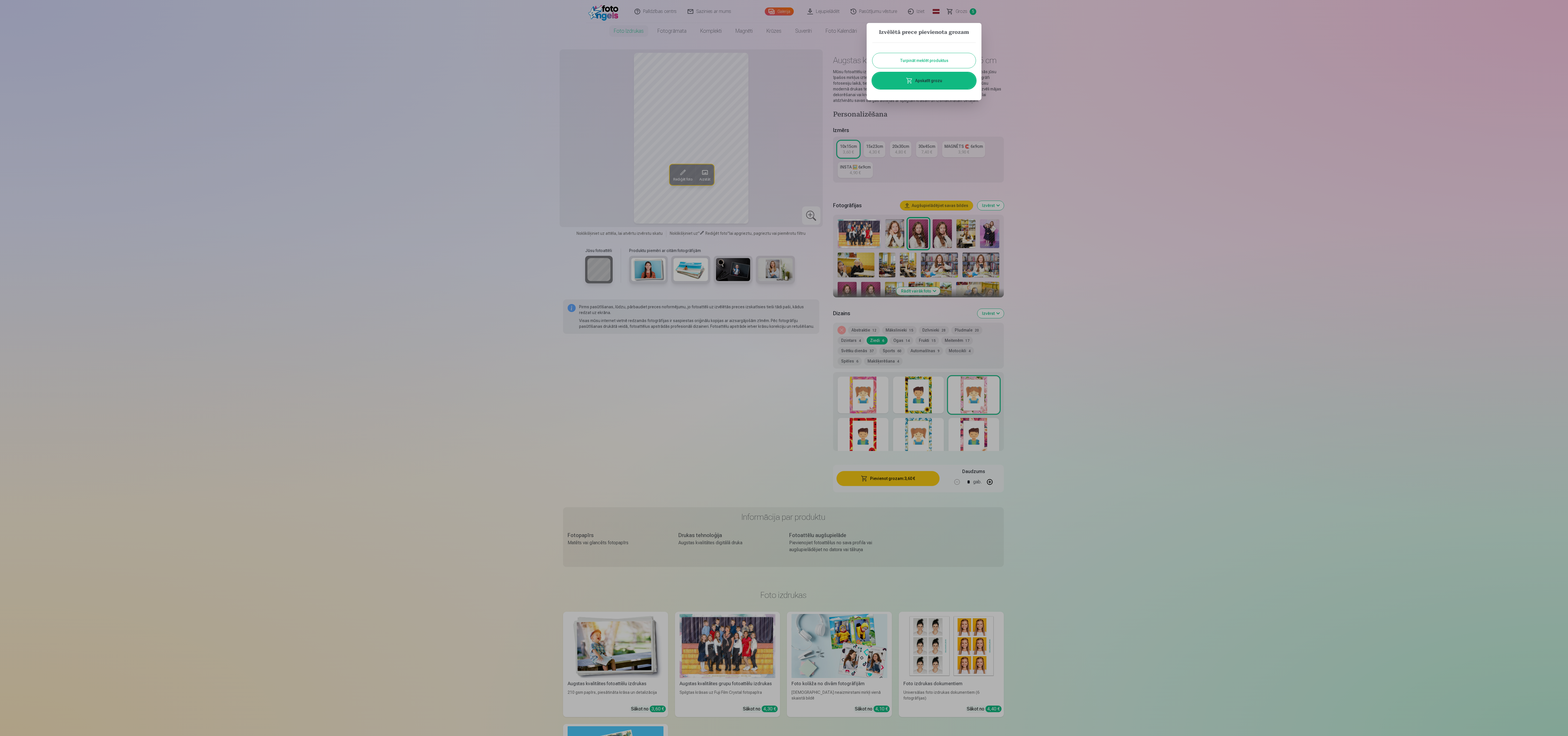
click at [956, 77] on link "Apskatīt grozu" at bounding box center [924, 80] width 103 height 16
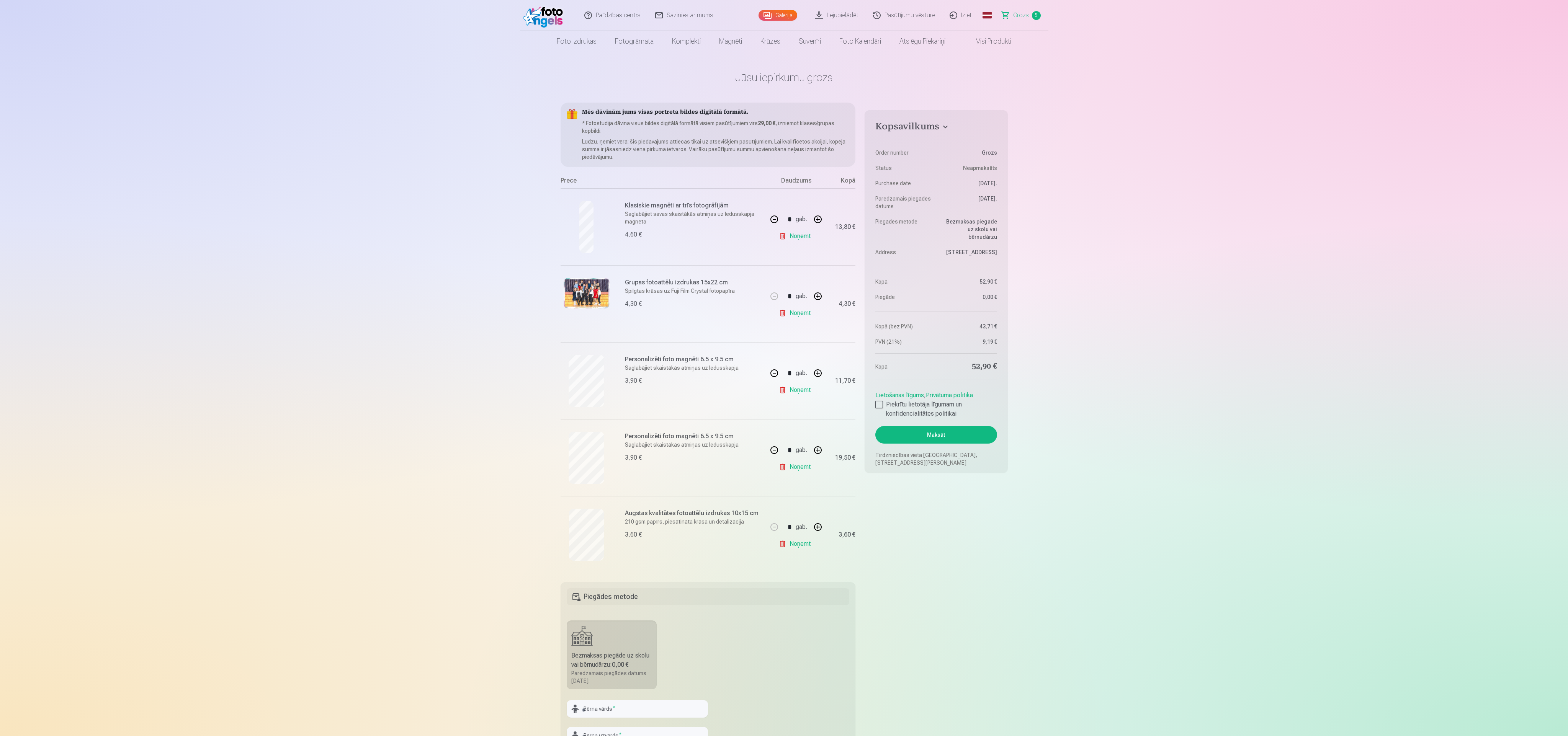
click at [821, 529] on button "button" at bounding box center [818, 527] width 19 height 19
type input "*"
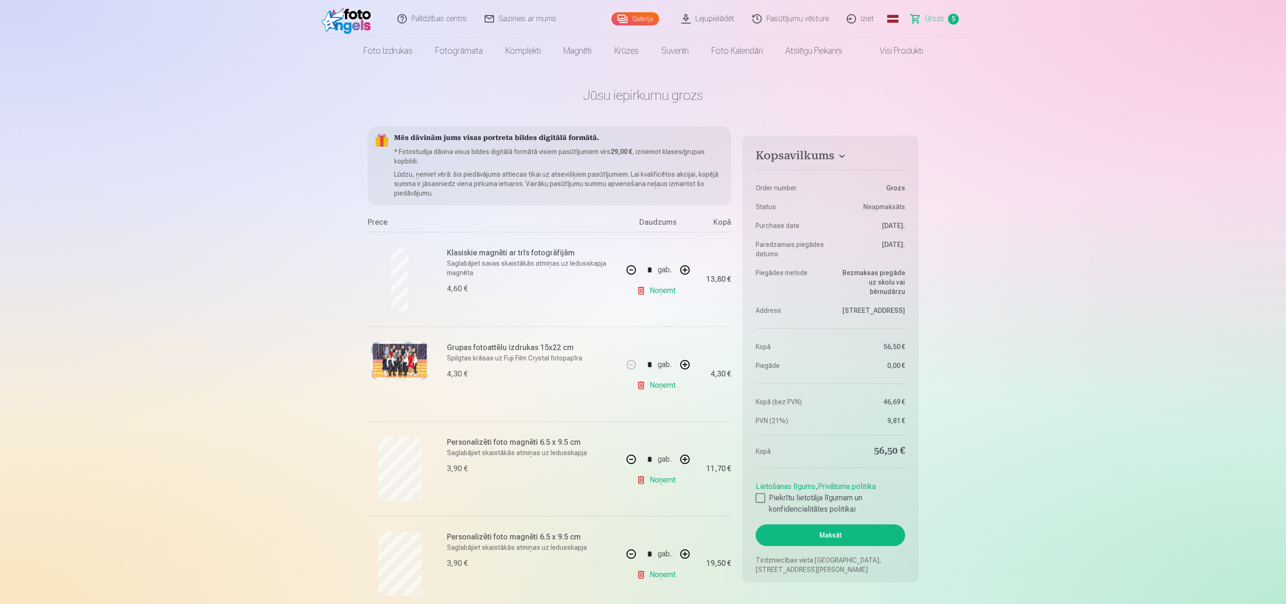
click at [1019, 58] on nav "Foto izdrukas Augstas kvalitātes fotoattēlu izdrukas 210 gsm papīrs, piesātināt…" at bounding box center [643, 51] width 1286 height 26
click at [863, 16] on link "Iziet" at bounding box center [860, 19] width 45 height 38
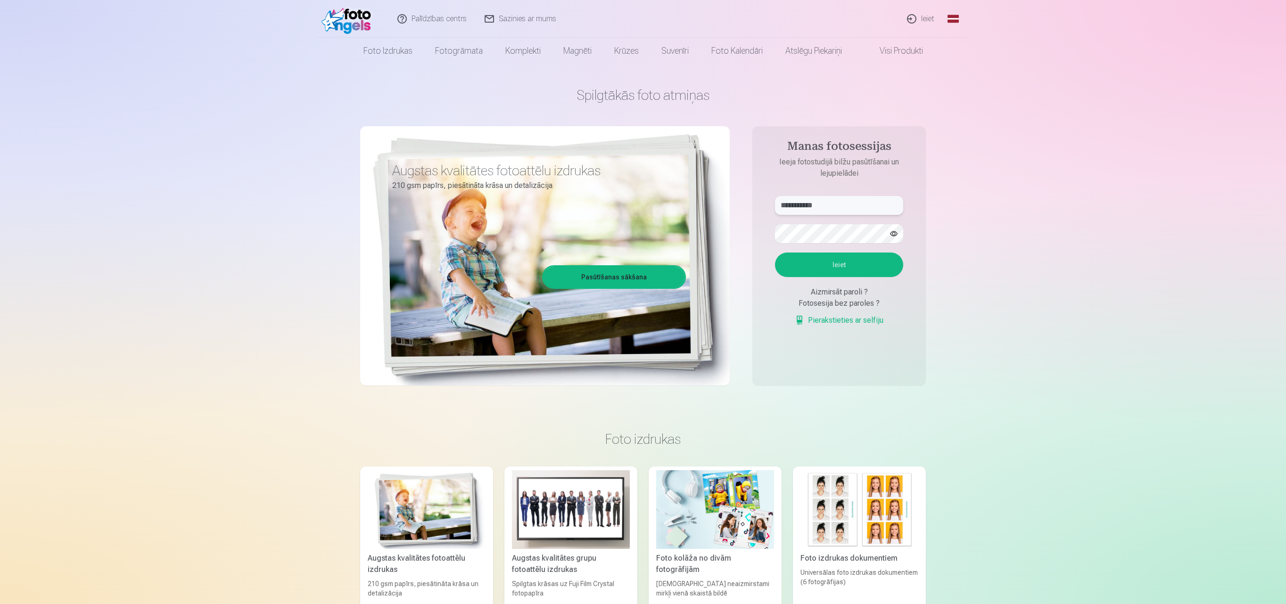
click at [841, 207] on input "**********" at bounding box center [839, 205] width 128 height 19
type input "**********"
click at [841, 259] on button "Ieiet" at bounding box center [839, 265] width 128 height 25
